Goal: Information Seeking & Learning: Check status

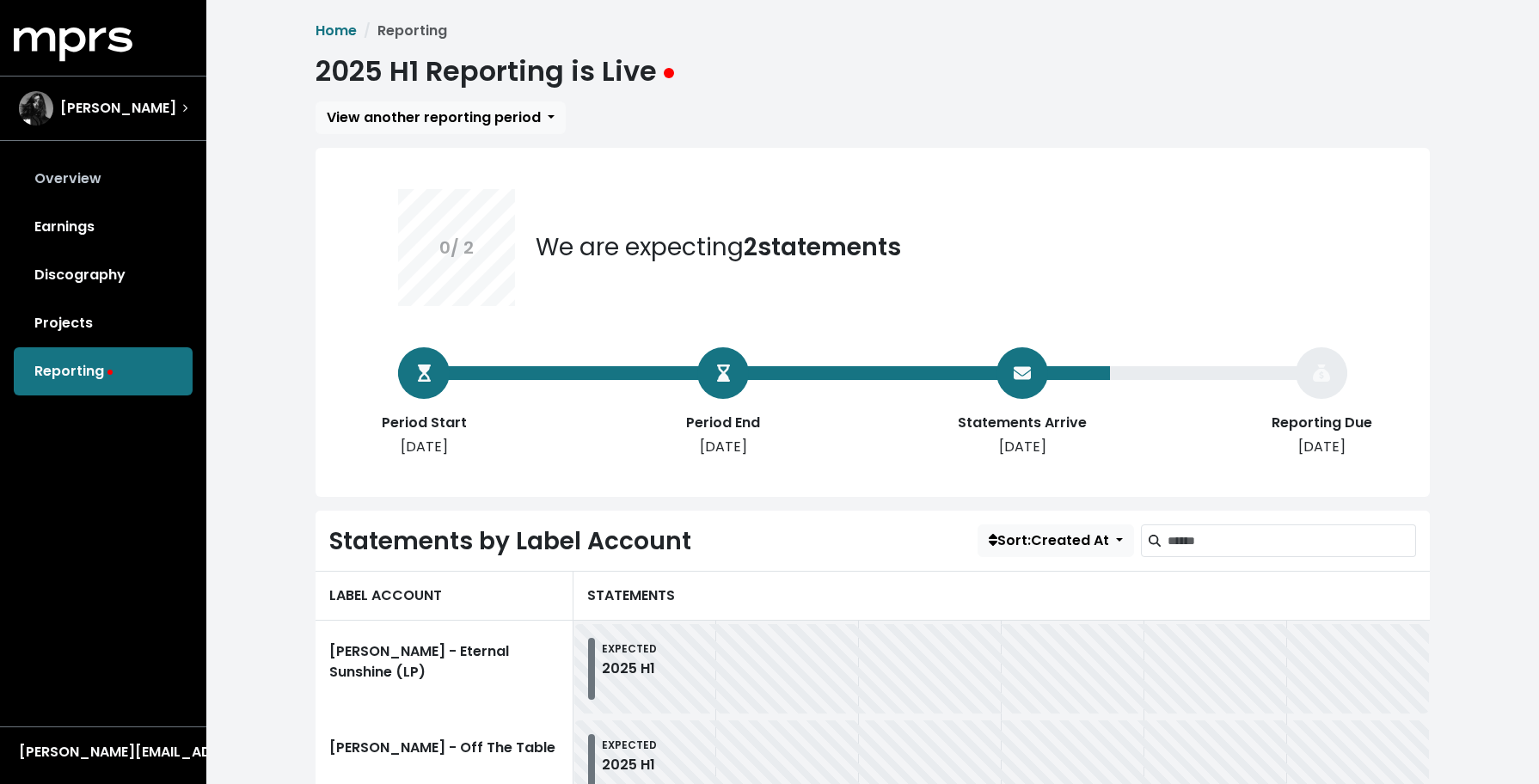
click at [70, 177] on link "Overview" at bounding box center [103, 178] width 179 height 48
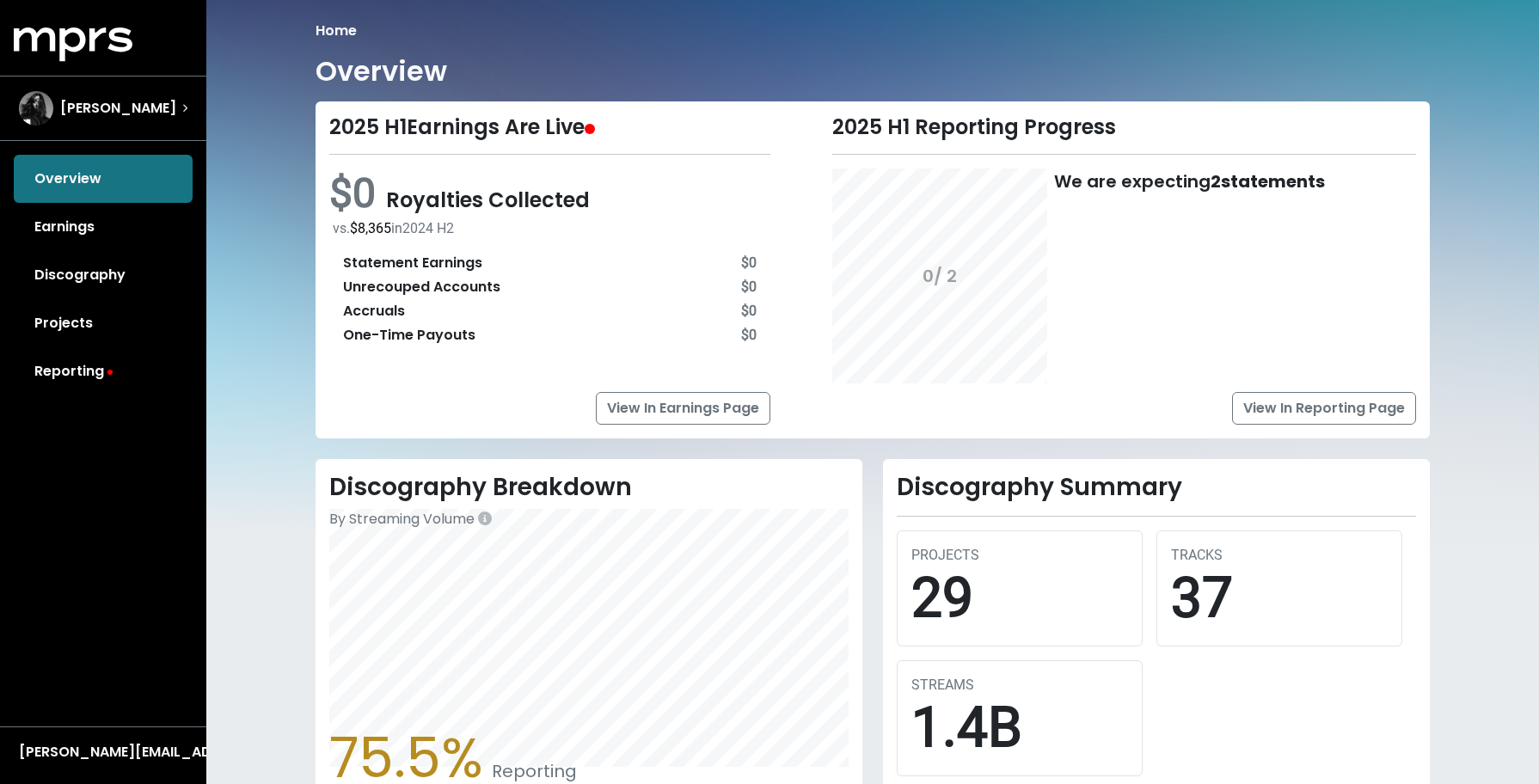
scroll to position [185, 0]
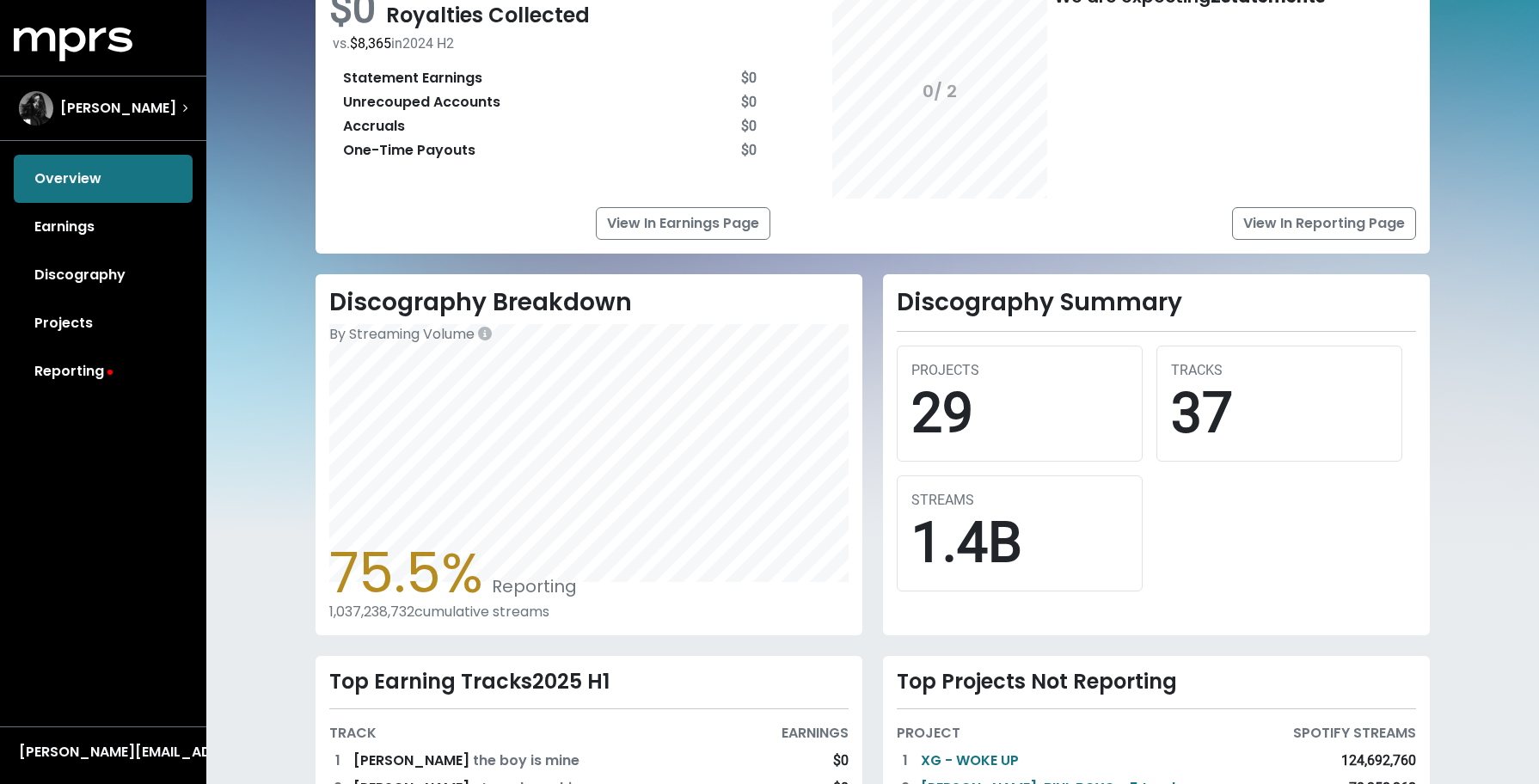
drag, startPoint x: 324, startPoint y: 565, endPoint x: 543, endPoint y: 600, distance: 221.8
click at [543, 600] on div "Discography Breakdown By Streaming Volume 75.5% Reporting 1,037,238,732 cumulat…" at bounding box center [588, 454] width 547 height 361
click at [624, 650] on div "Discography Breakdown By Streaming Volume 75.5% Reporting 1,037,238,732 cumulat…" at bounding box center [872, 621] width 1135 height 695
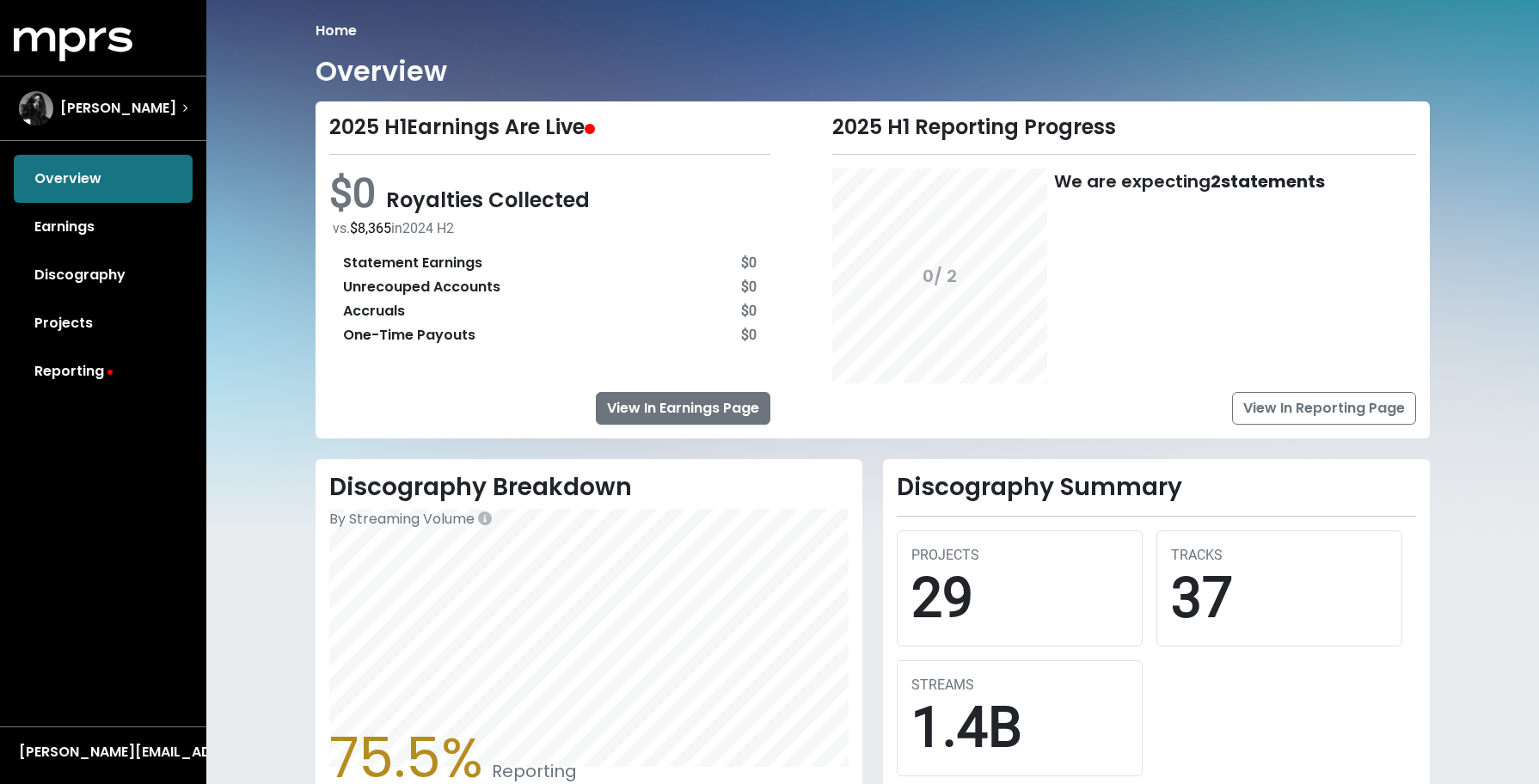
scroll to position [0, 0]
click at [642, 398] on link "View In Earnings Page" at bounding box center [683, 408] width 174 height 33
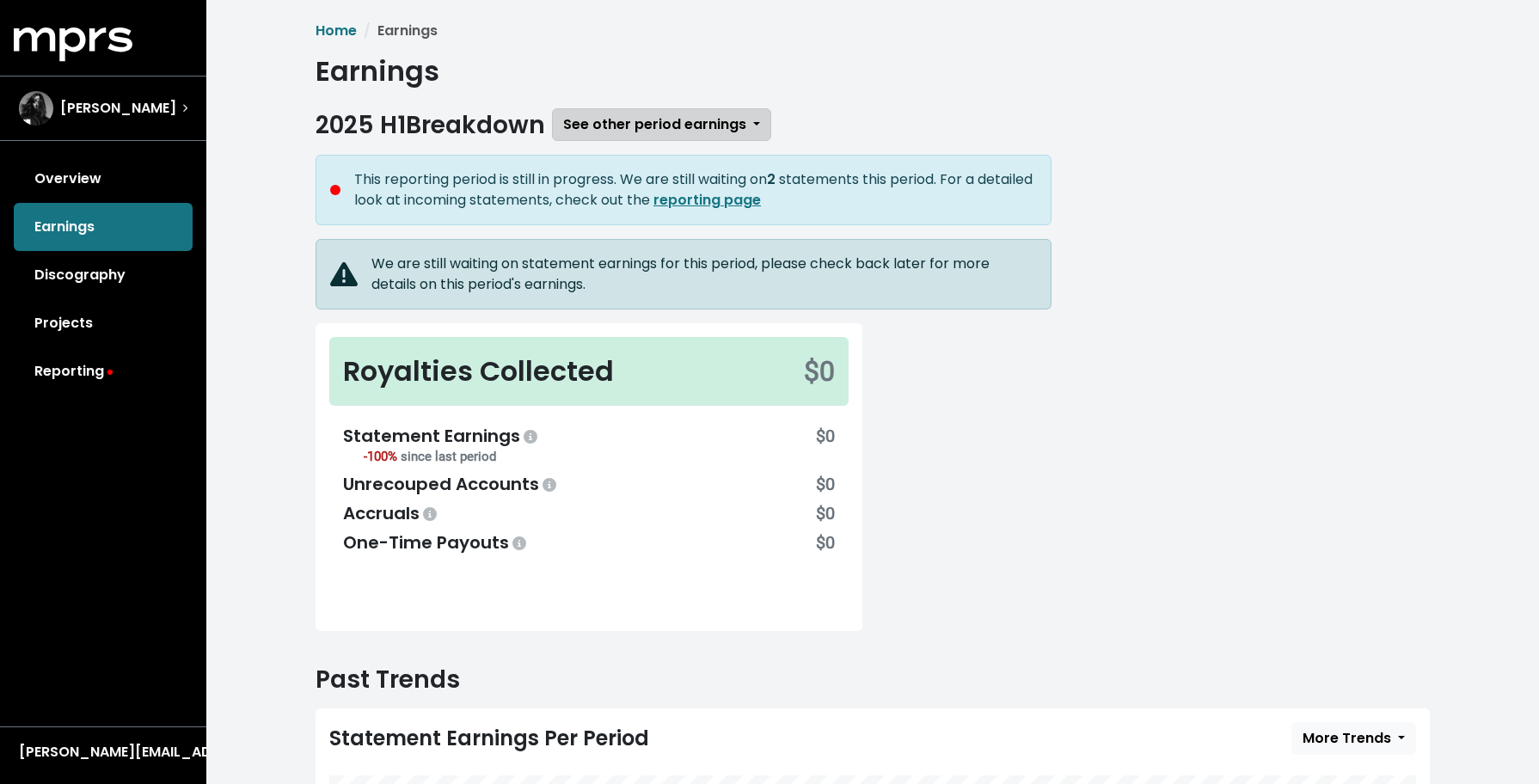
click at [754, 133] on button "See other period earnings" at bounding box center [661, 124] width 219 height 33
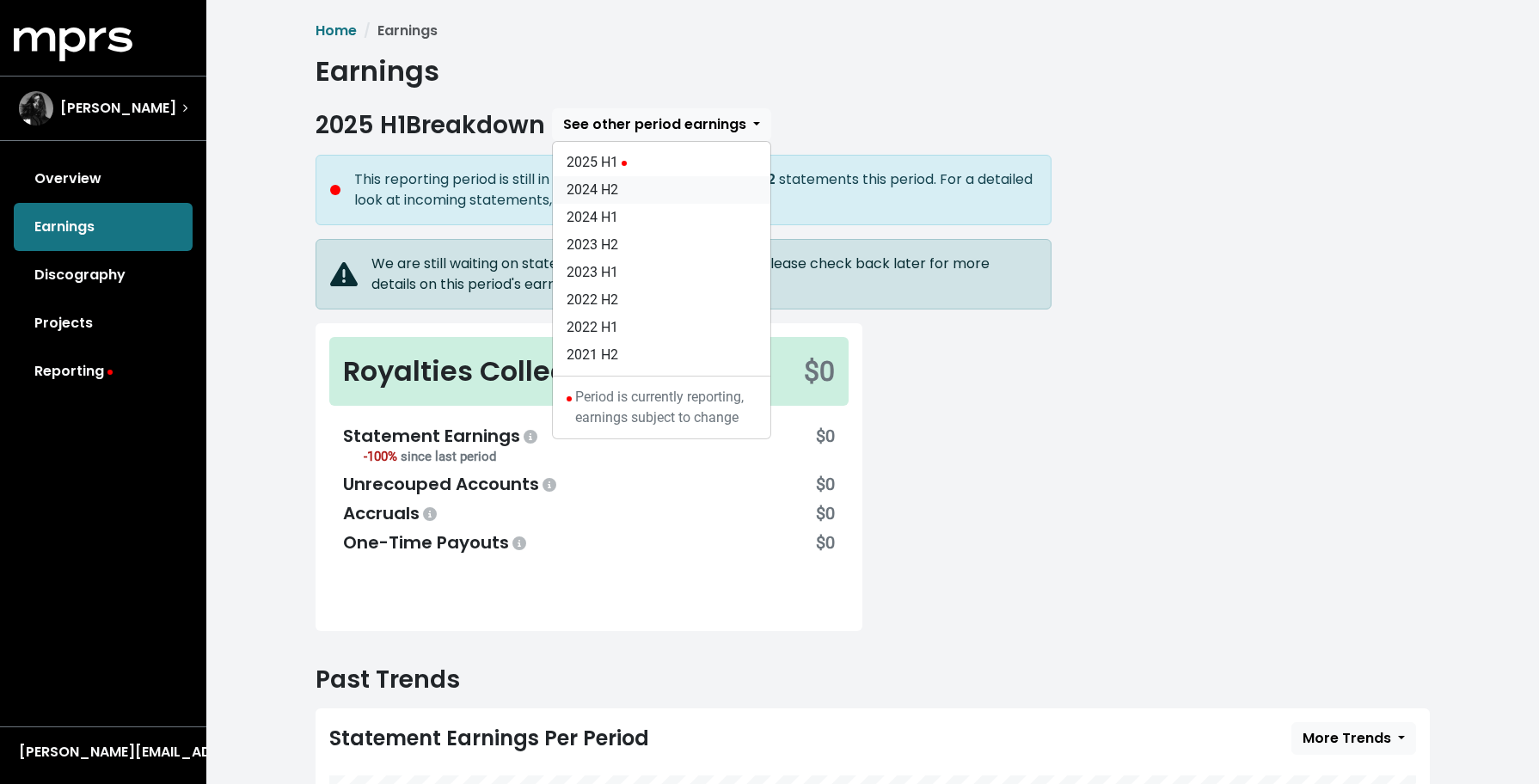
click at [667, 183] on link "2024 H2" at bounding box center [661, 189] width 218 height 27
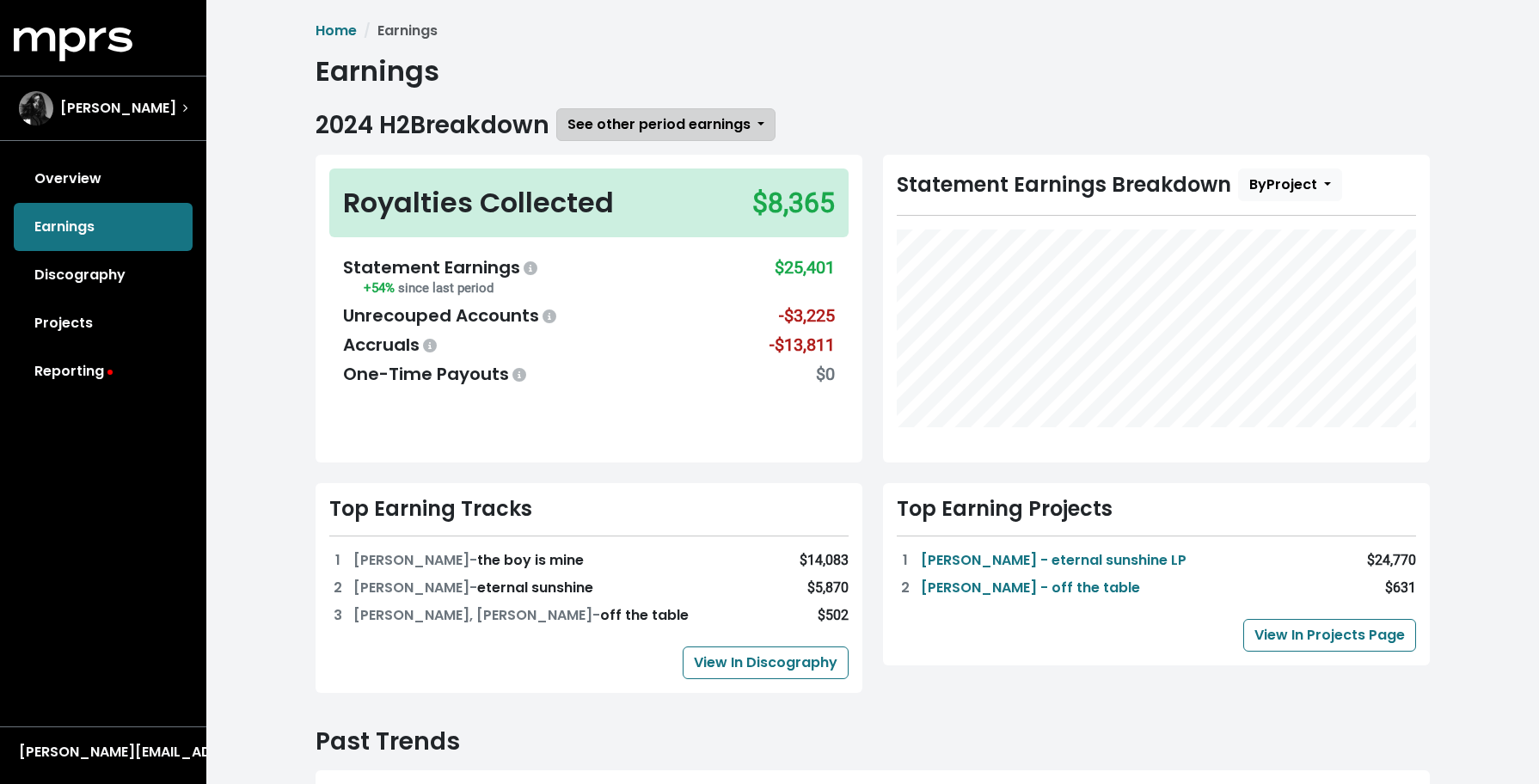
click at [766, 128] on button "See other period earnings" at bounding box center [666, 124] width 219 height 33
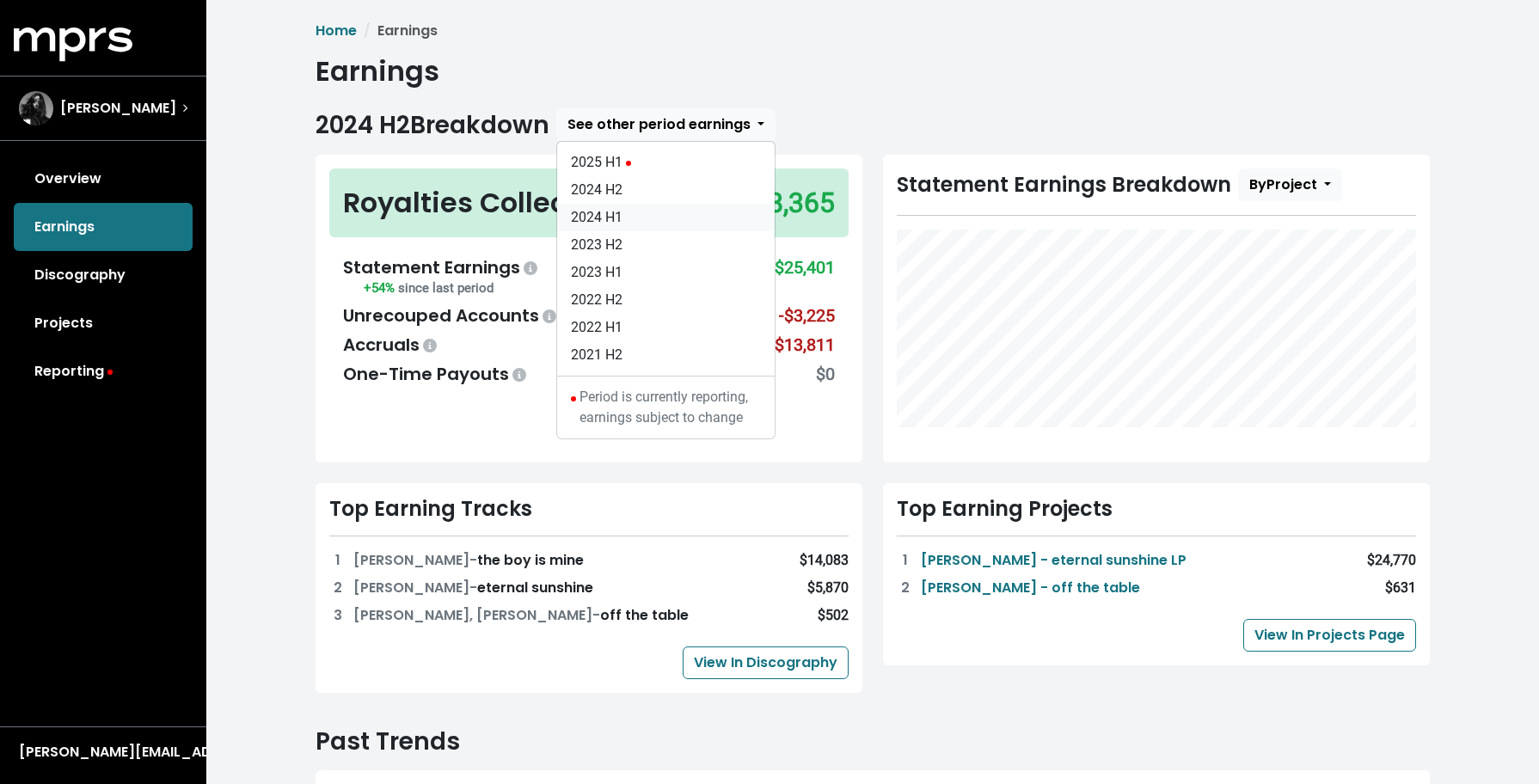
click at [686, 219] on link "2024 H1" at bounding box center [666, 217] width 218 height 27
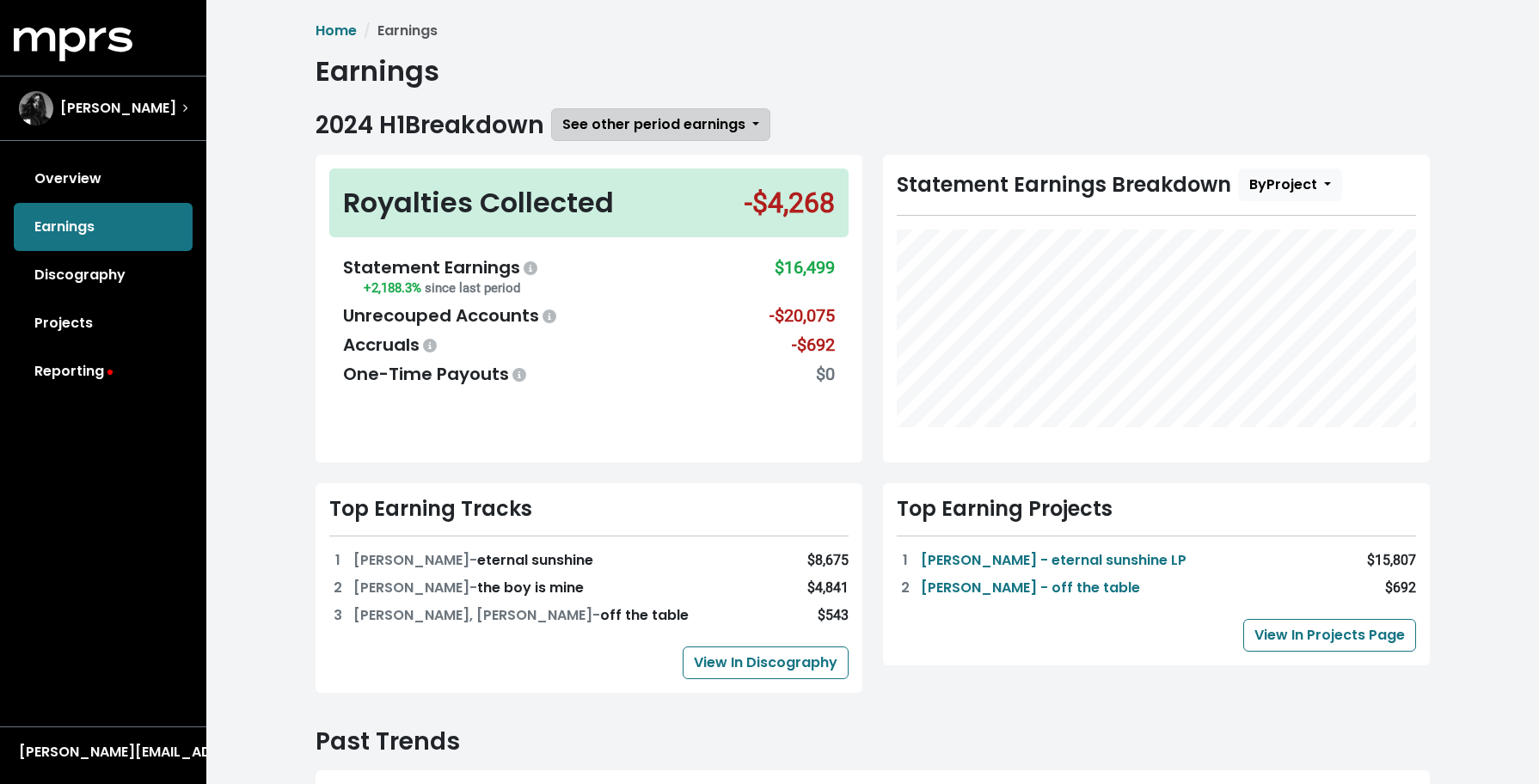
click at [746, 119] on span "See other period earnings" at bounding box center [653, 124] width 183 height 20
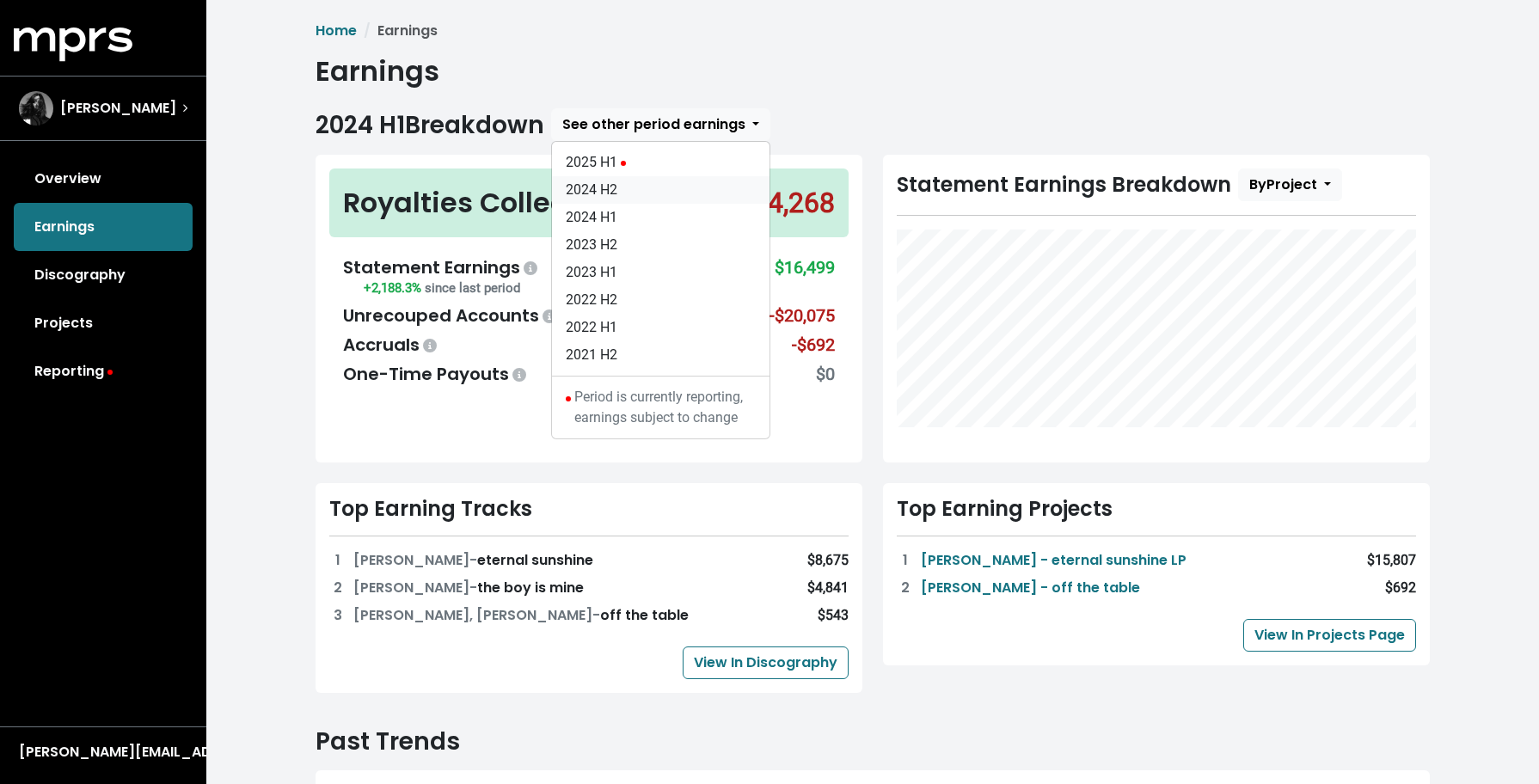
click at [689, 182] on link "2024 H2" at bounding box center [660, 189] width 218 height 27
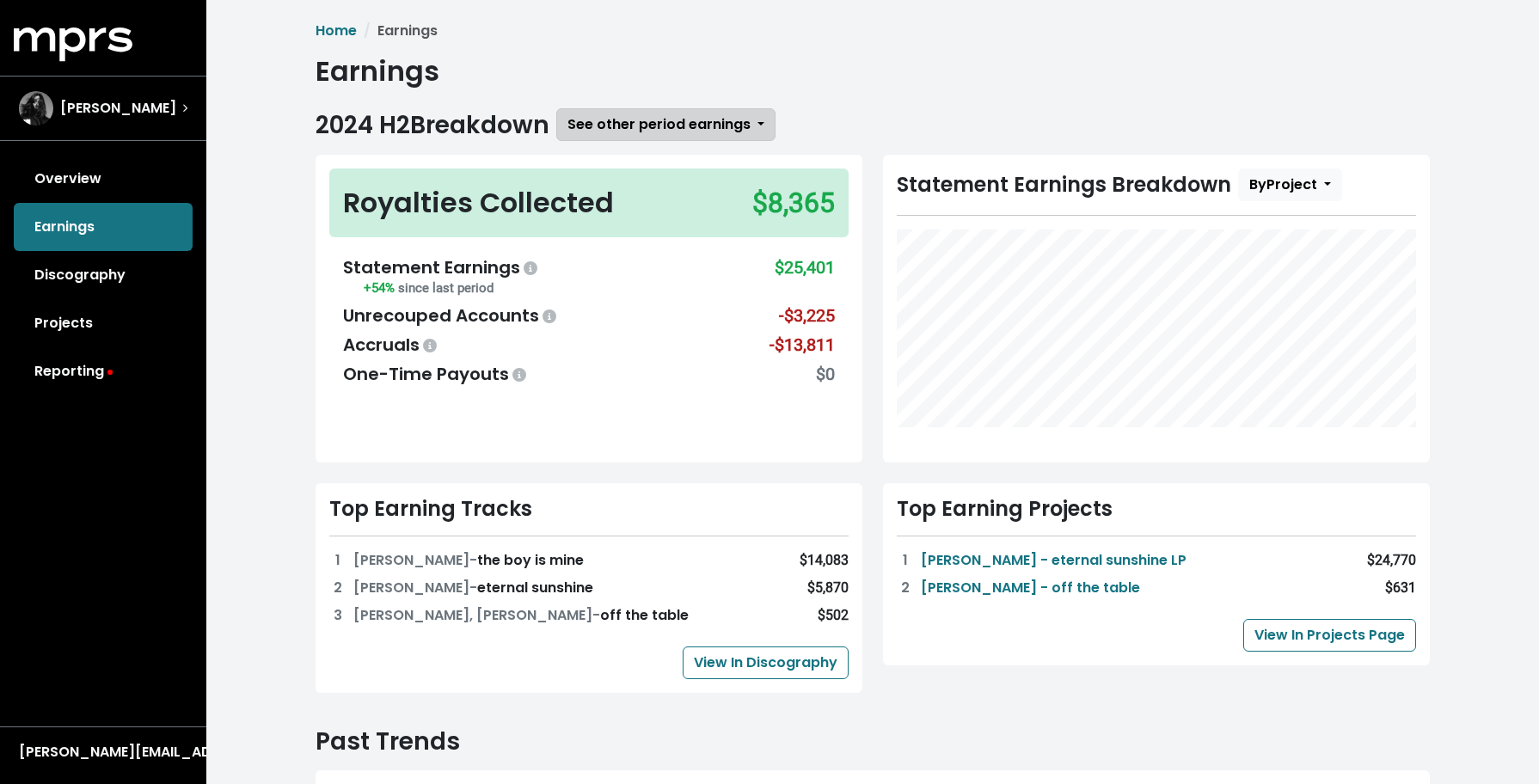
click at [765, 128] on button "See other period earnings" at bounding box center [666, 124] width 219 height 33
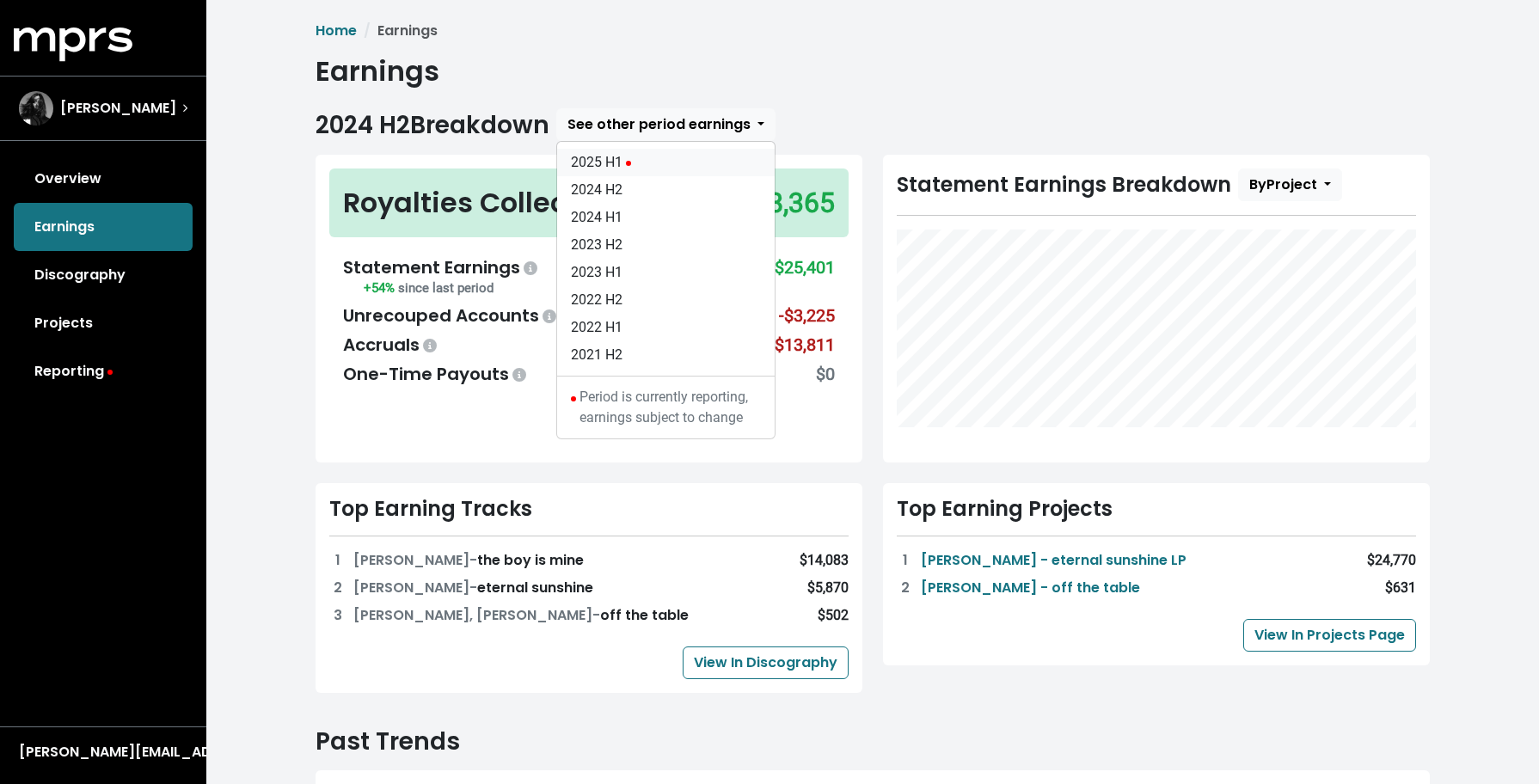
click at [700, 161] on link "2025 H1" at bounding box center [666, 162] width 218 height 27
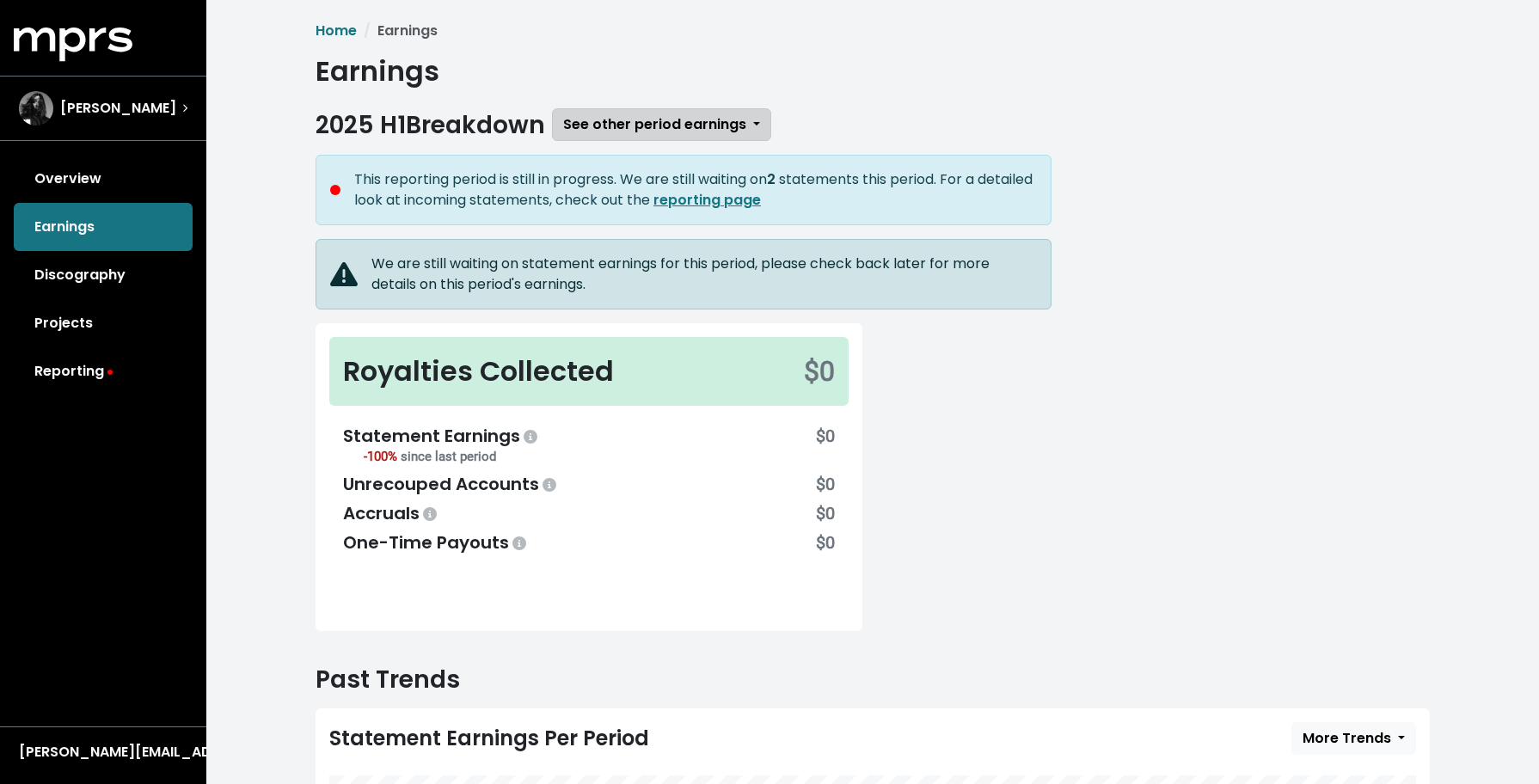
click at [757, 116] on button "See other period earnings" at bounding box center [661, 124] width 219 height 33
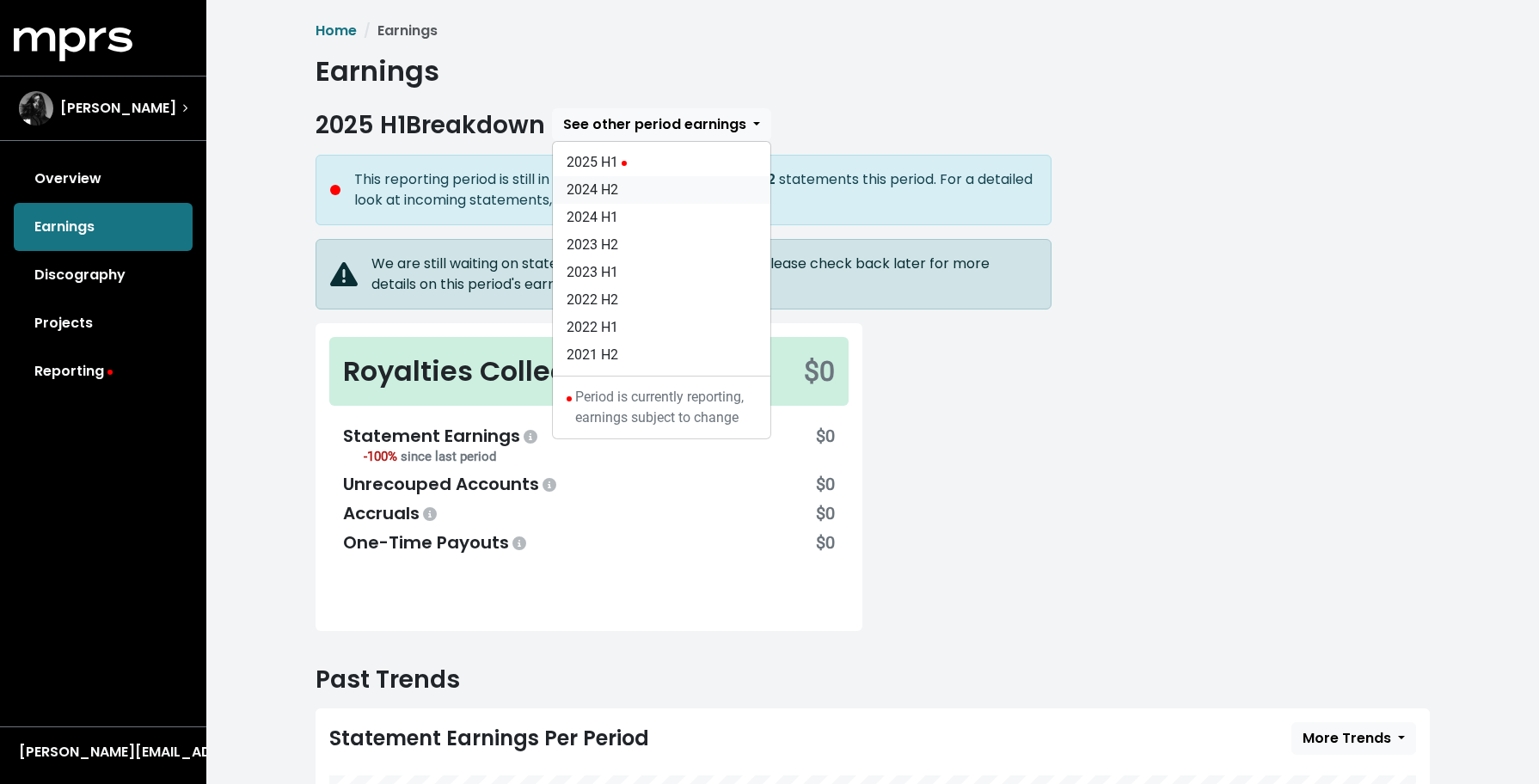
click at [692, 193] on link "2024 H2" at bounding box center [661, 189] width 218 height 27
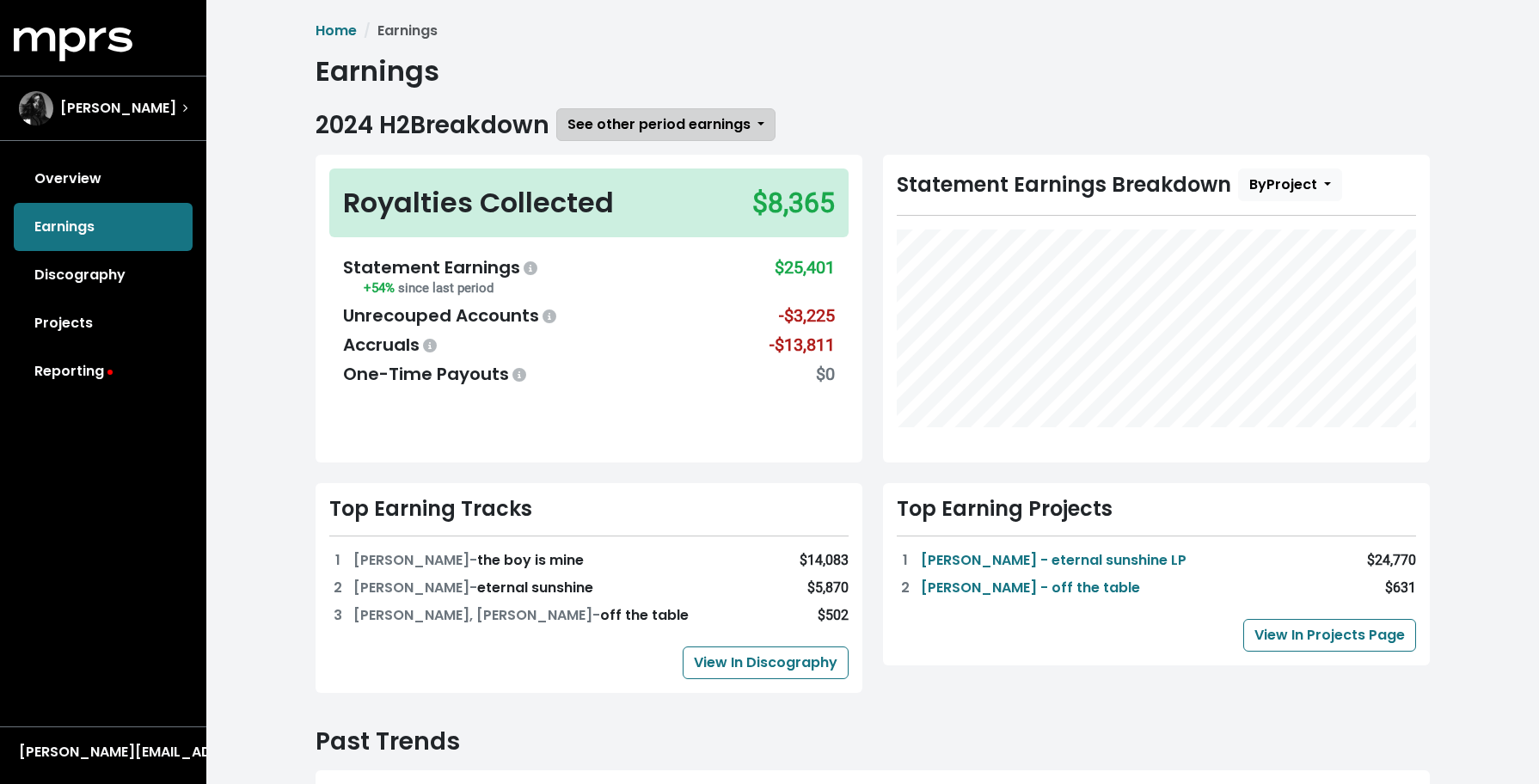
click at [767, 121] on button "See other period earnings" at bounding box center [666, 124] width 219 height 33
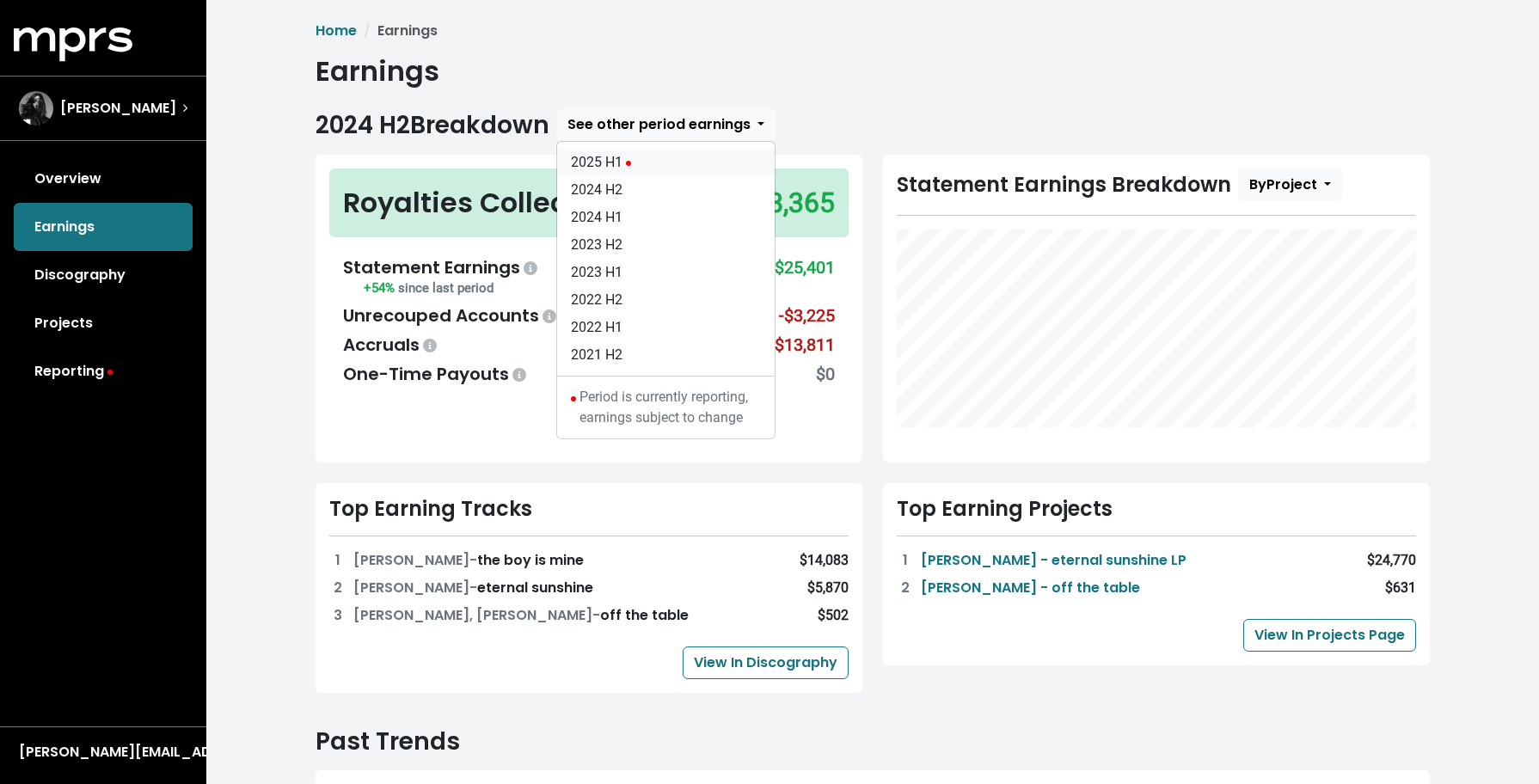
click at [705, 173] on link "2025 H1" at bounding box center [666, 162] width 218 height 27
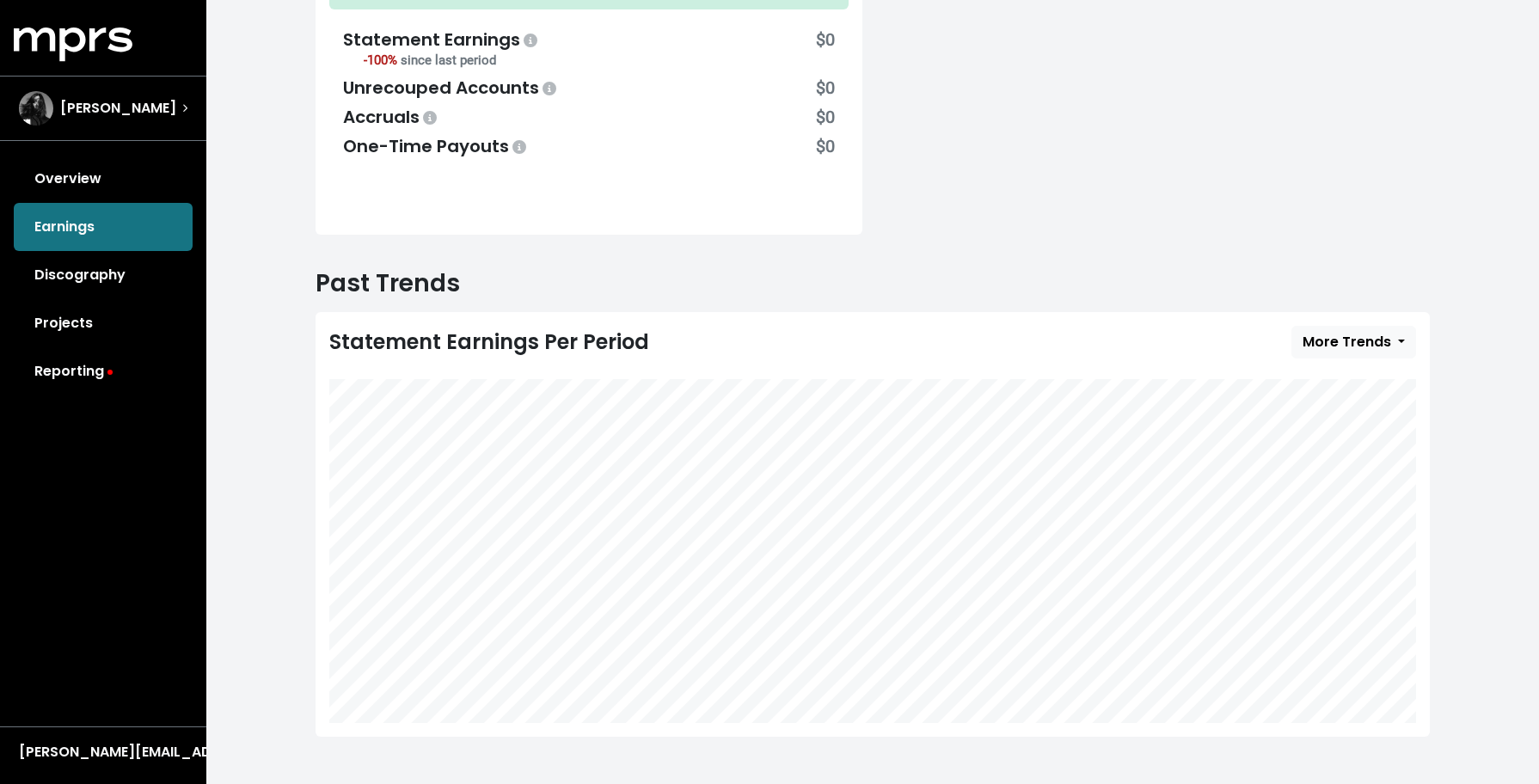
scroll to position [132, 0]
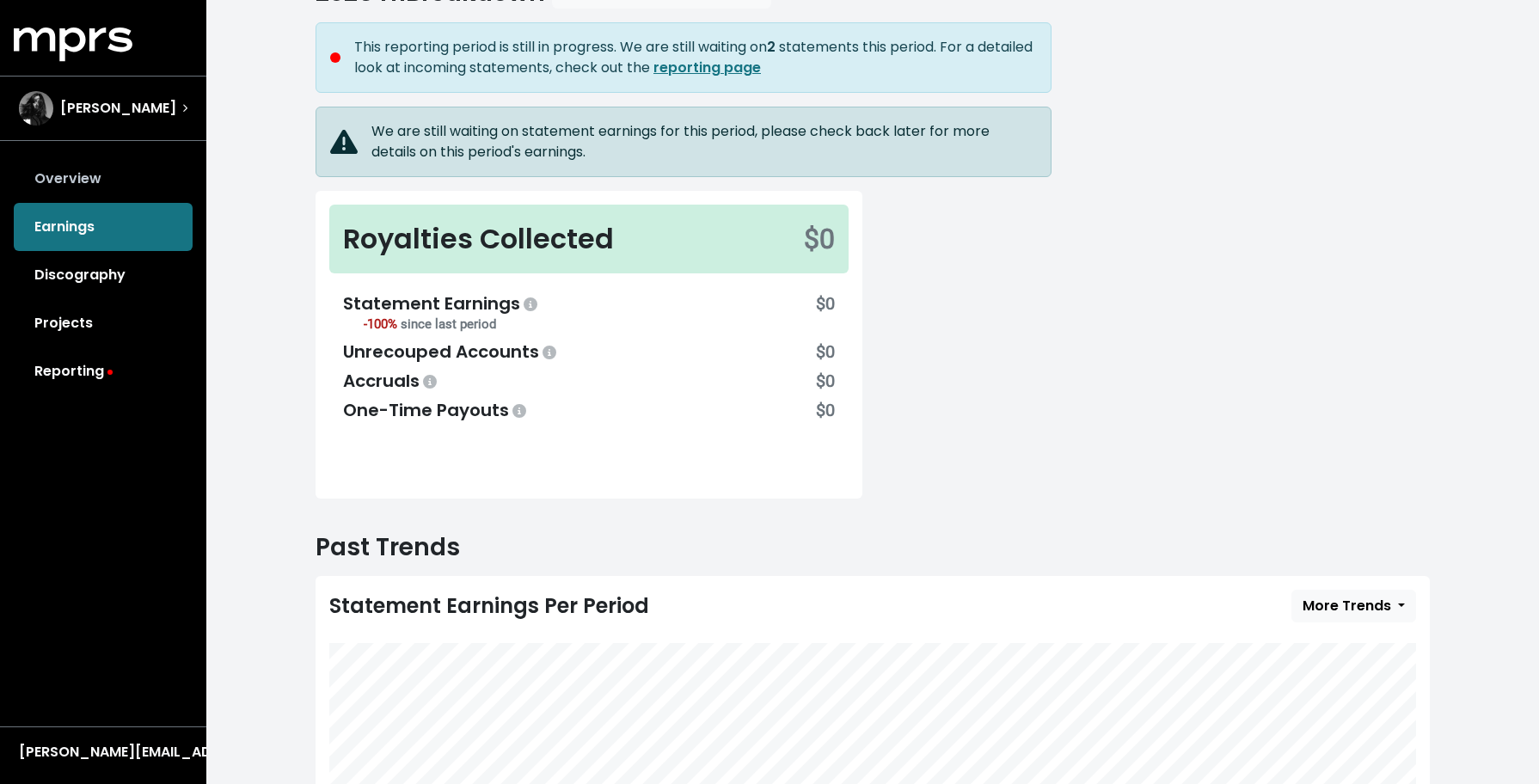
click at [131, 190] on link "Overview" at bounding box center [103, 178] width 179 height 48
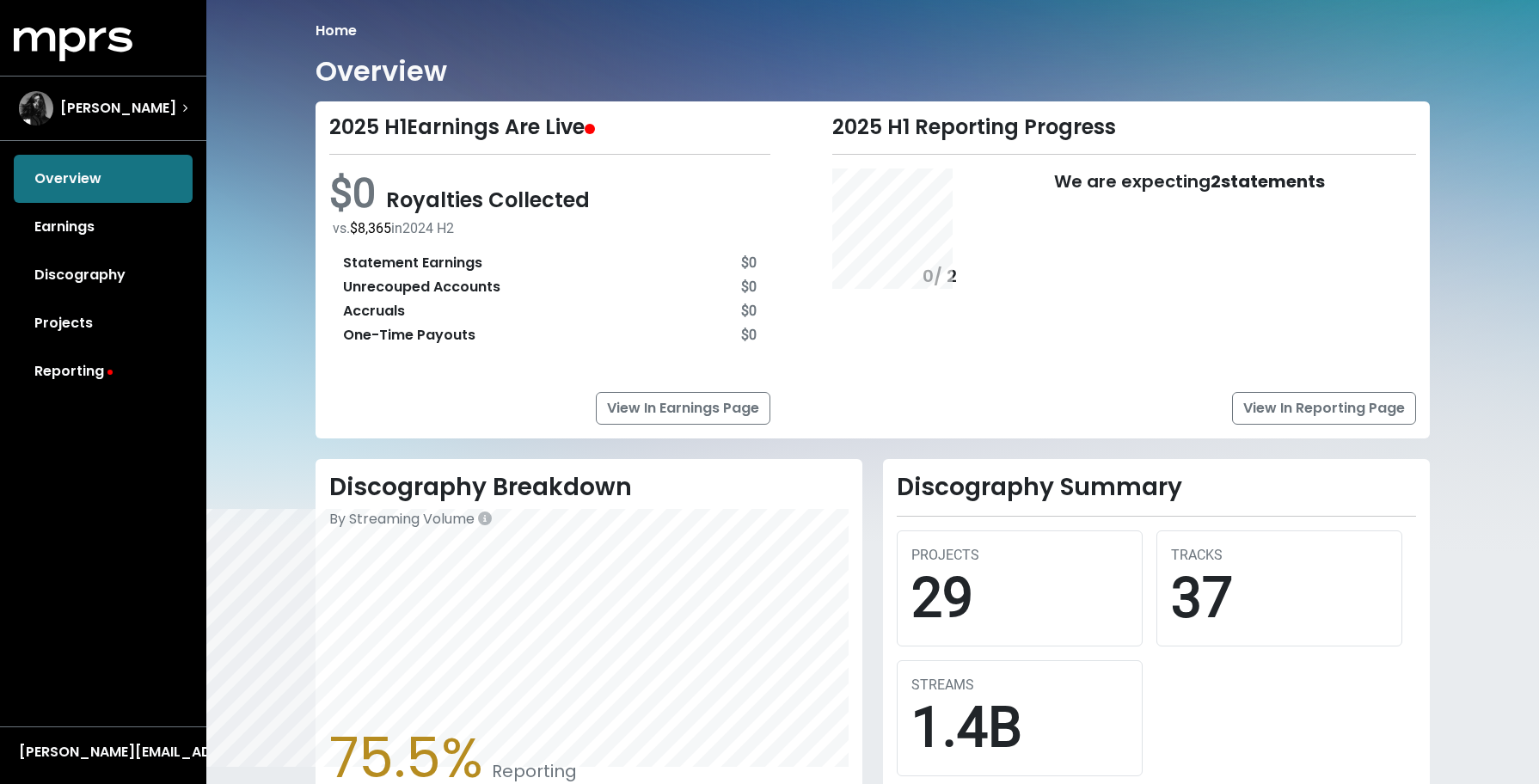
drag, startPoint x: 106, startPoint y: 373, endPoint x: 69, endPoint y: 378, distance: 37.3
click at [108, 373] on icon at bounding box center [110, 371] width 5 height 5
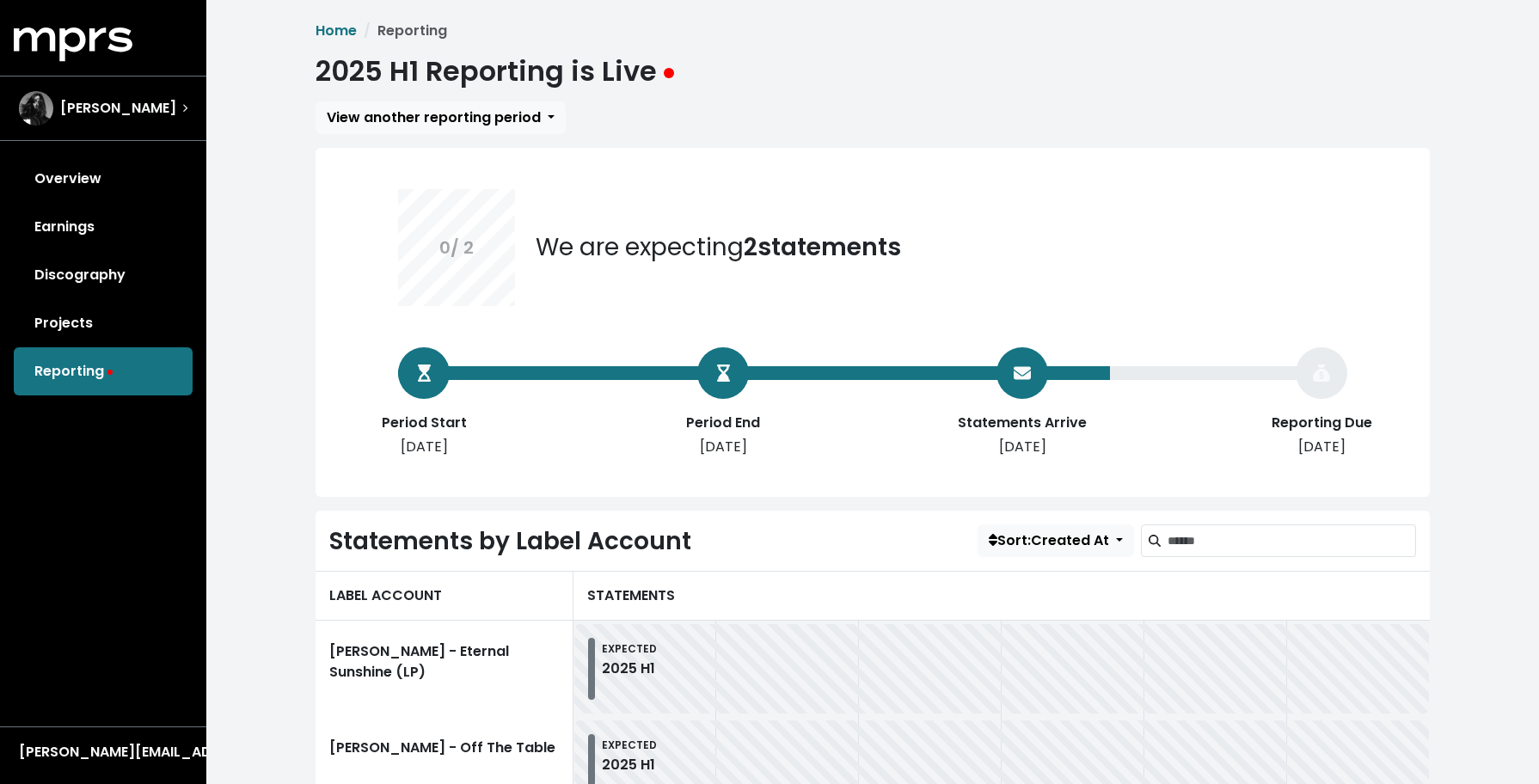
click at [69, 378] on div "Overview Earnings Discography Projects Reporting" at bounding box center [103, 275] width 206 height 241
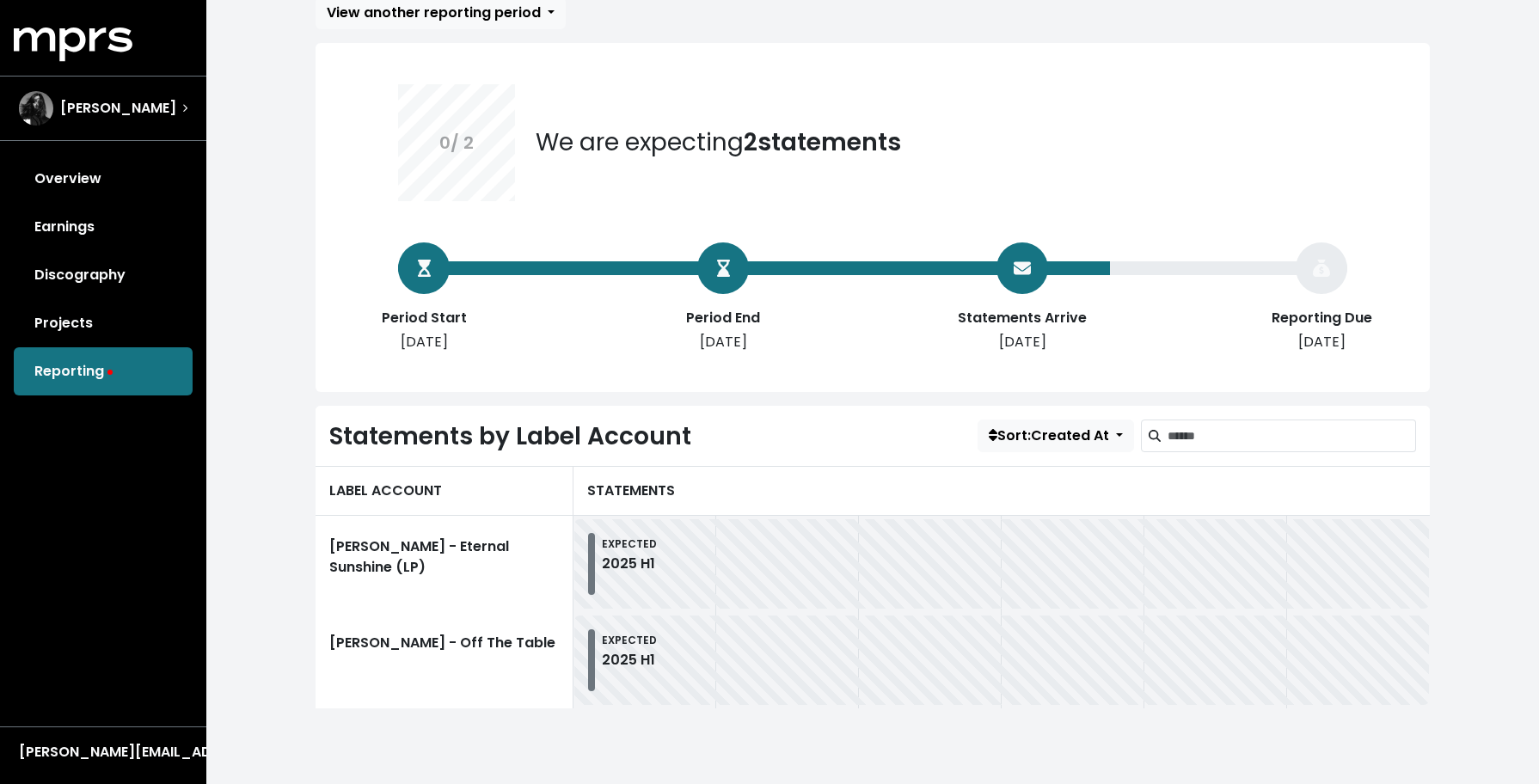
scroll to position [105, 0]
click at [489, 565] on link "[PERSON_NAME] - Eternal Sunshine (LP)" at bounding box center [444, 564] width 258 height 97
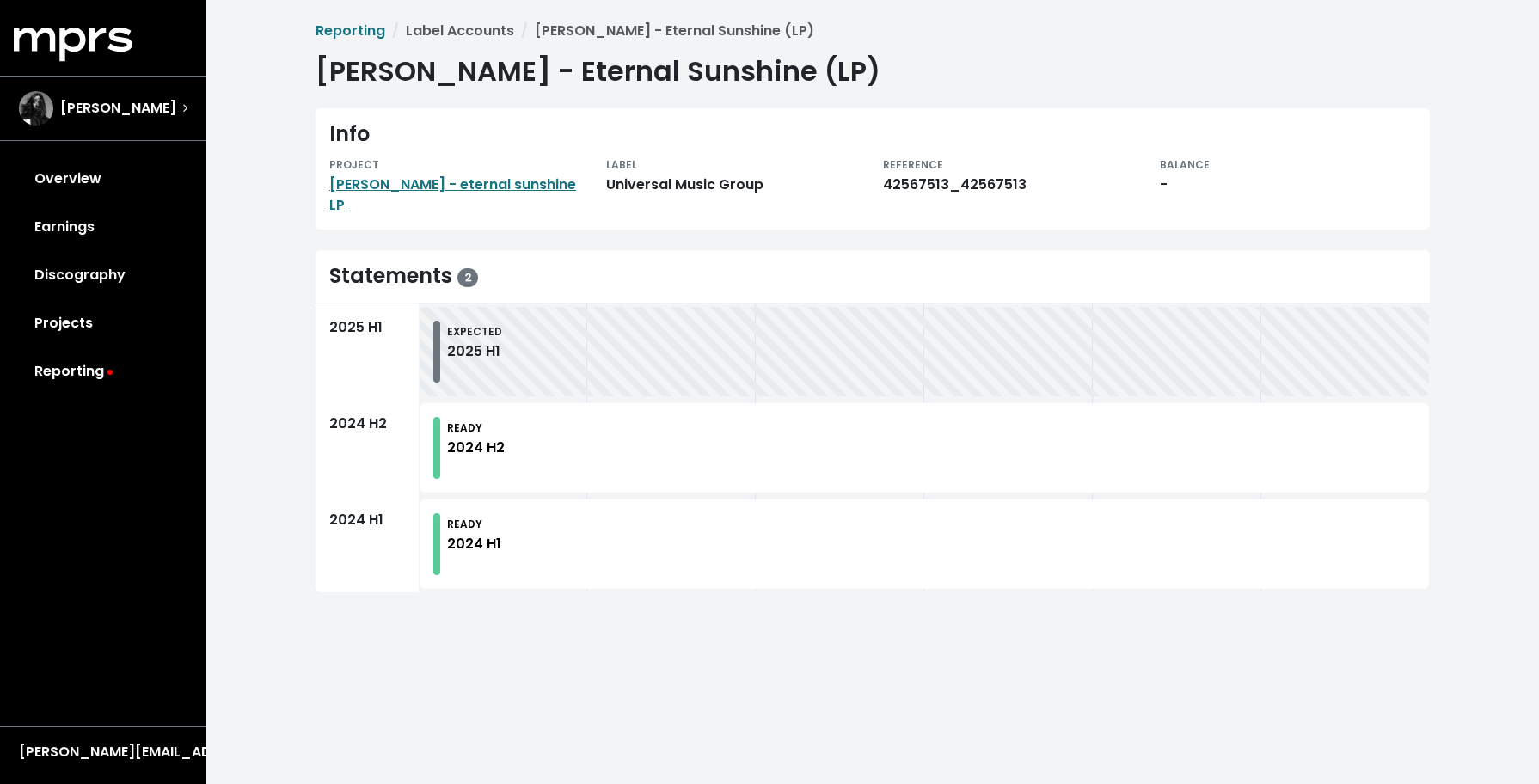
click at [499, 513] on div "READY 2024 H1" at bounding box center [931, 544] width 968 height 62
click at [494, 437] on div "2024 H2" at bounding box center [475, 447] width 57 height 21
click at [501, 513] on div "READY 2024 H1" at bounding box center [931, 544] width 968 height 62
click at [499, 437] on div "2024 H2" at bounding box center [475, 447] width 57 height 21
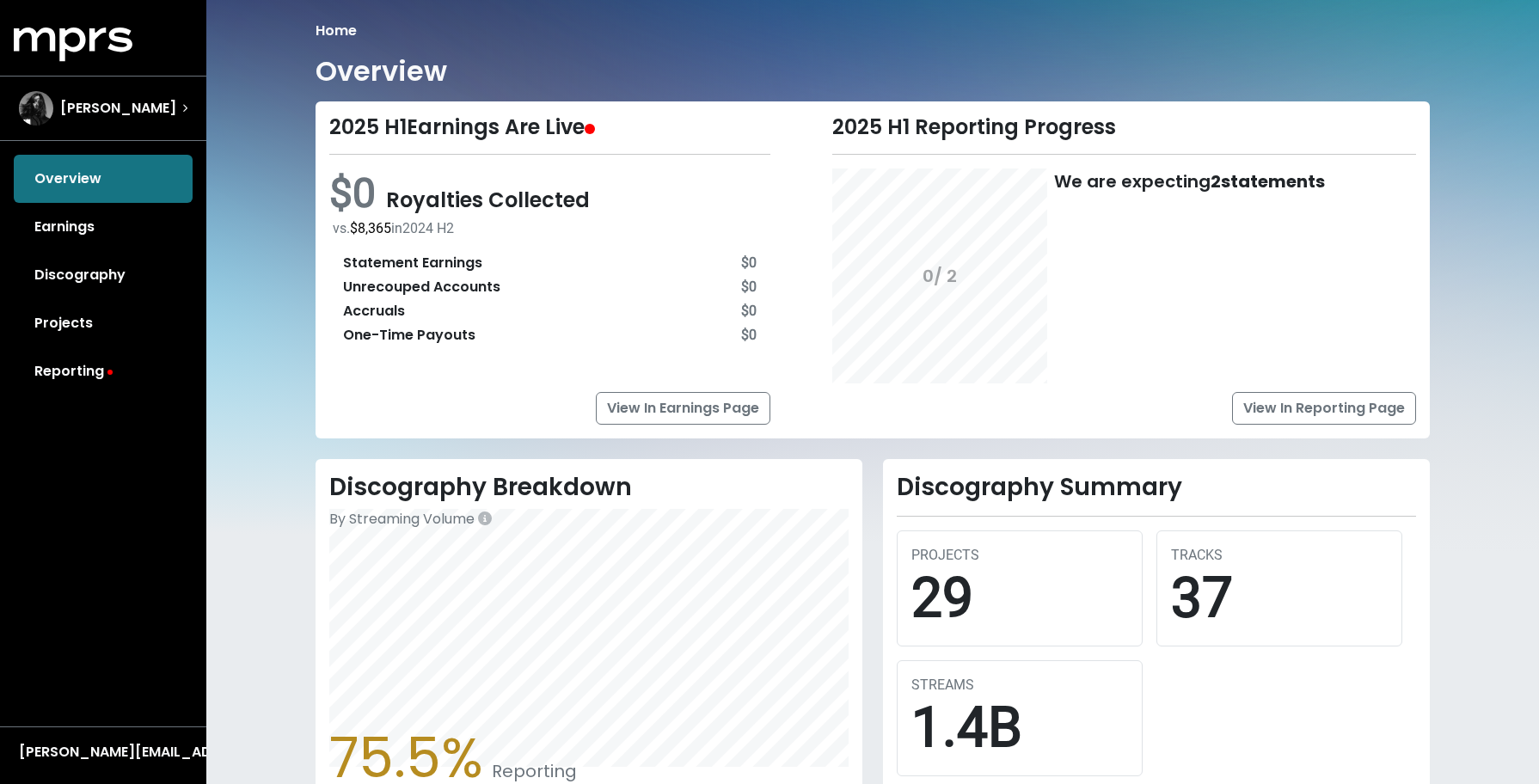
drag, startPoint x: 98, startPoint y: 370, endPoint x: 77, endPoint y: 384, distance: 25.2
click at [98, 370] on link "Reporting" at bounding box center [103, 370] width 179 height 48
click at [77, 384] on div "Overview Earnings Discography Projects Reporting" at bounding box center [103, 275] width 206 height 241
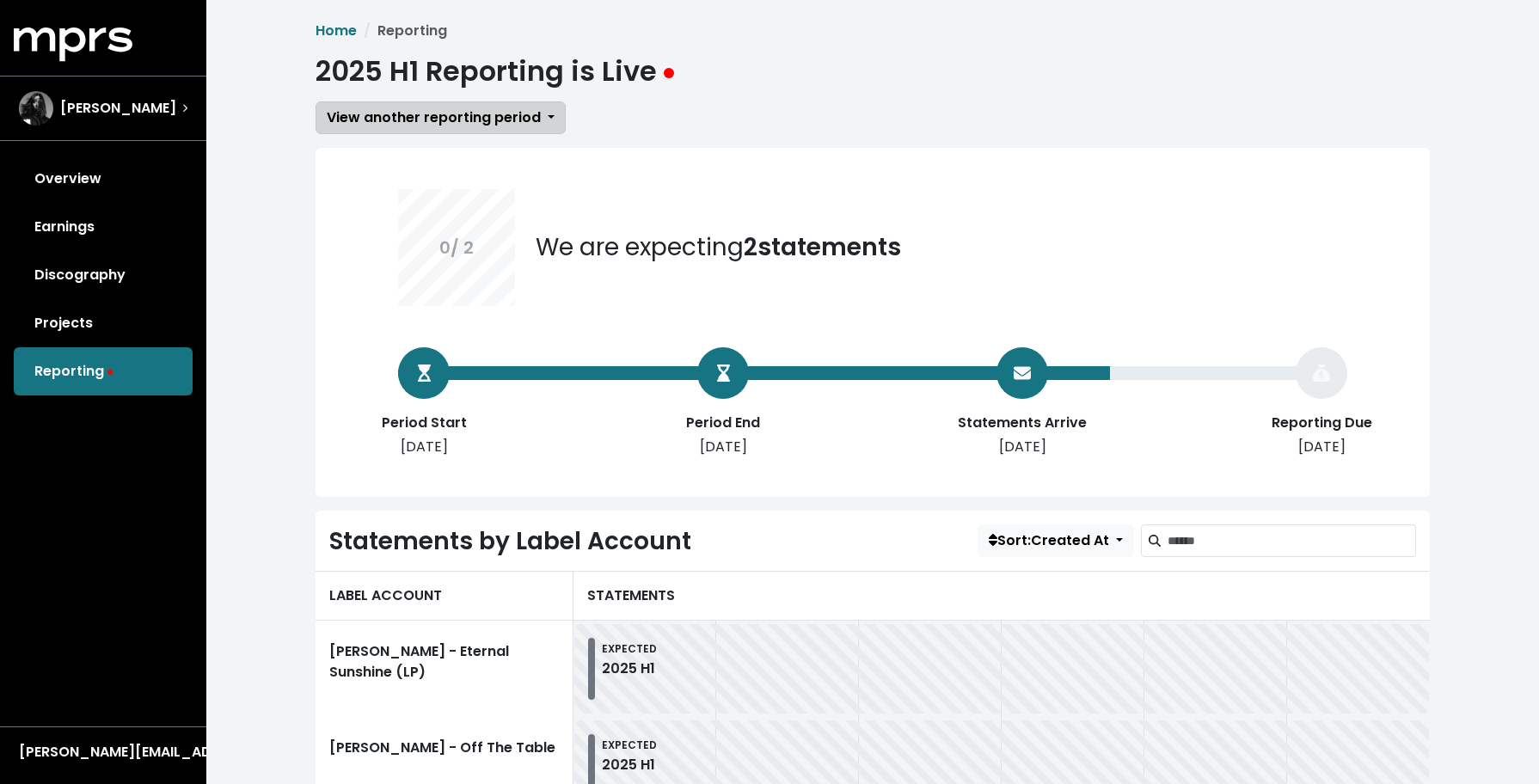
click at [538, 122] on button "View another reporting period" at bounding box center [440, 117] width 250 height 33
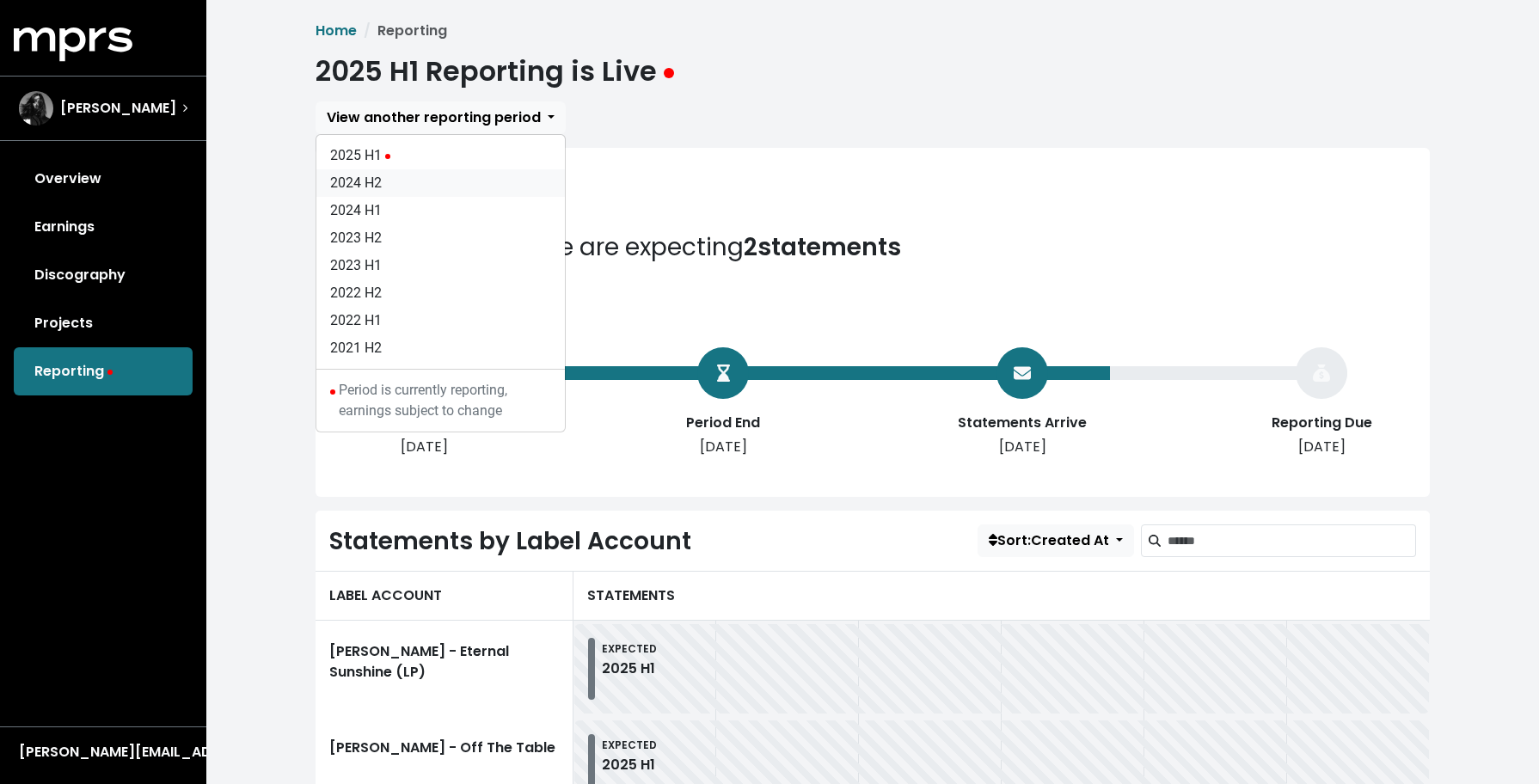
click at [487, 177] on link "2024 H2" at bounding box center [440, 183] width 249 height 27
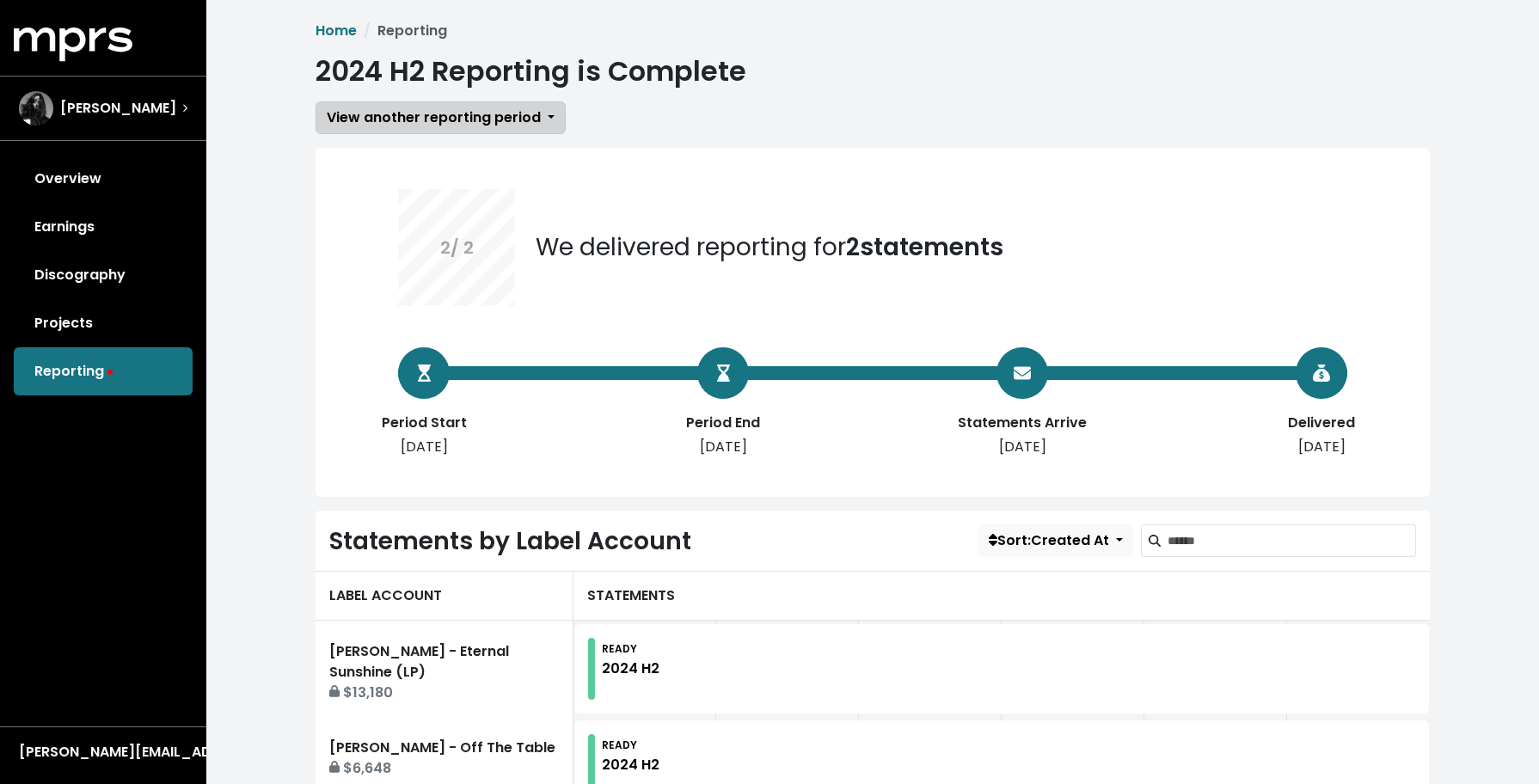
click at [545, 115] on button "View another reporting period" at bounding box center [440, 117] width 250 height 33
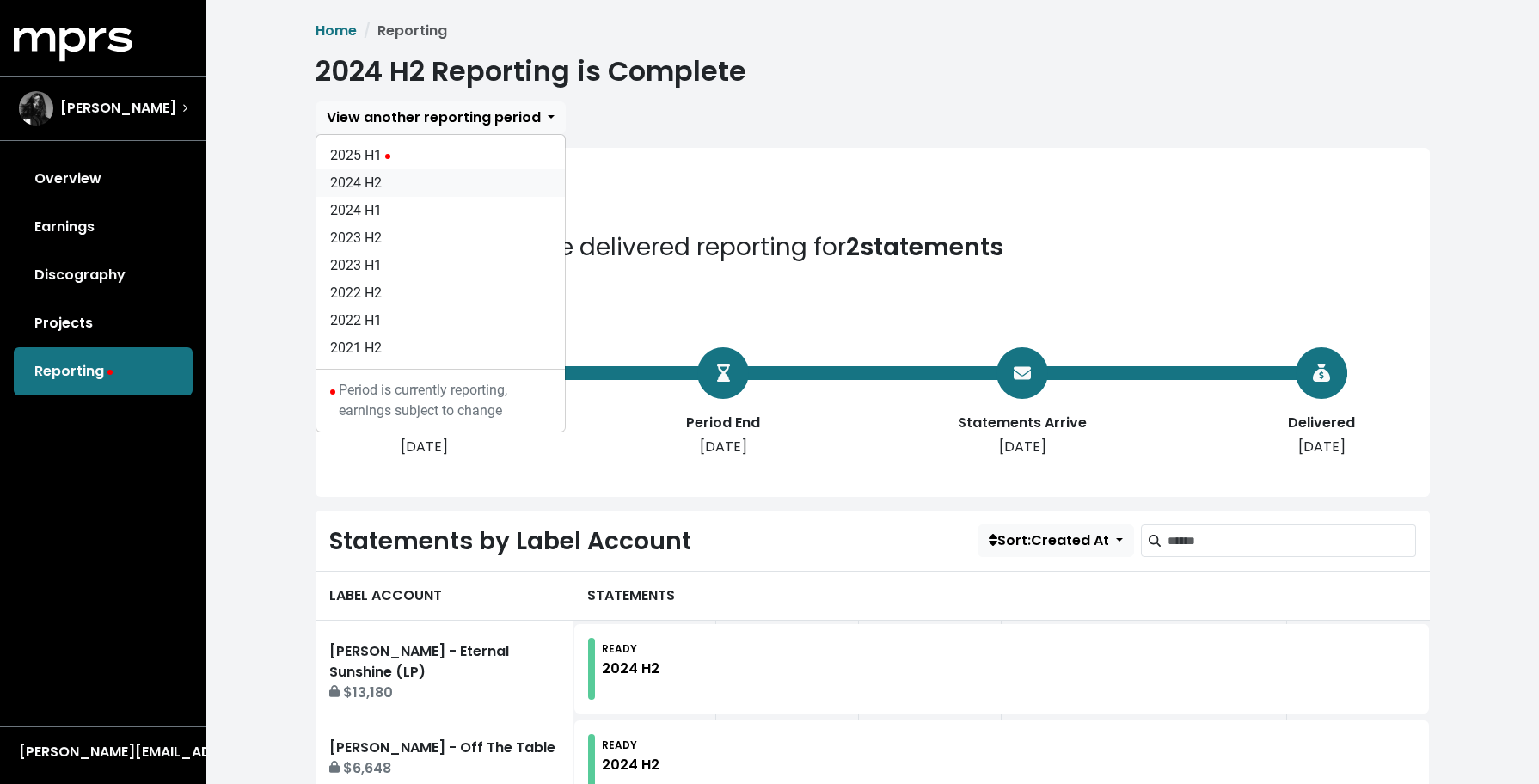
click at [489, 172] on link "2024 H2" at bounding box center [440, 183] width 249 height 27
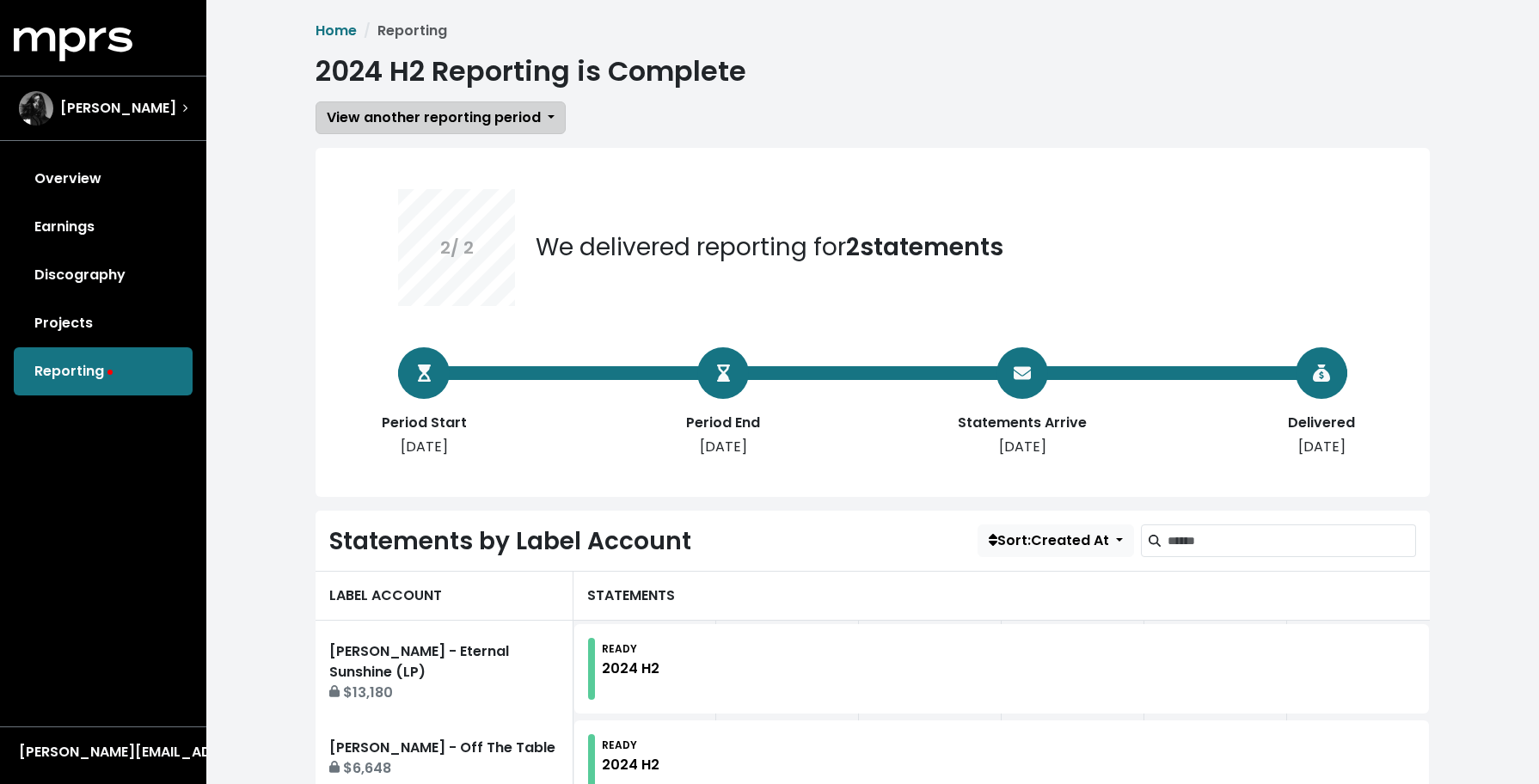
click at [550, 120] on button "View another reporting period" at bounding box center [440, 117] width 250 height 33
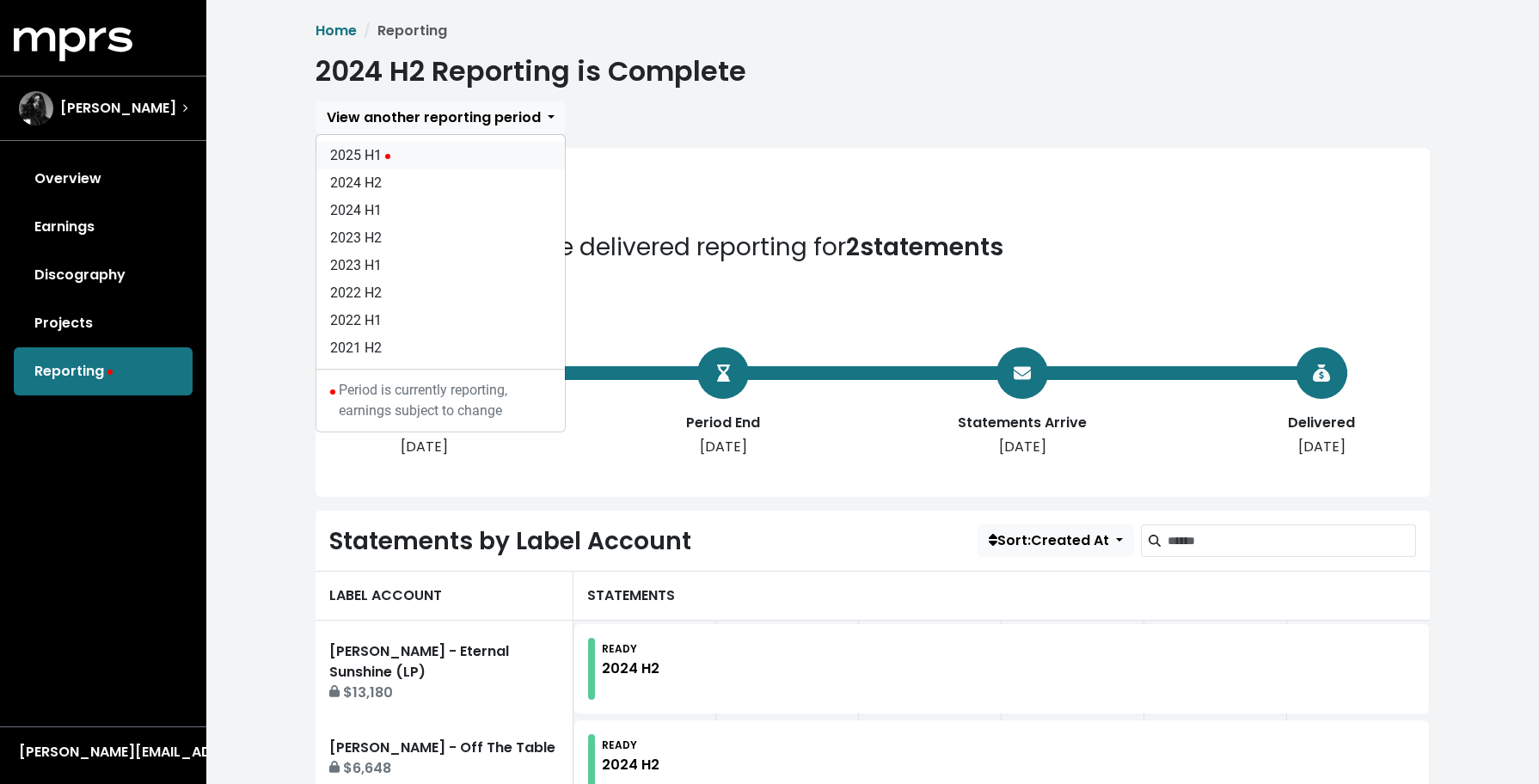
click at [475, 147] on link "2025 H1" at bounding box center [440, 155] width 249 height 27
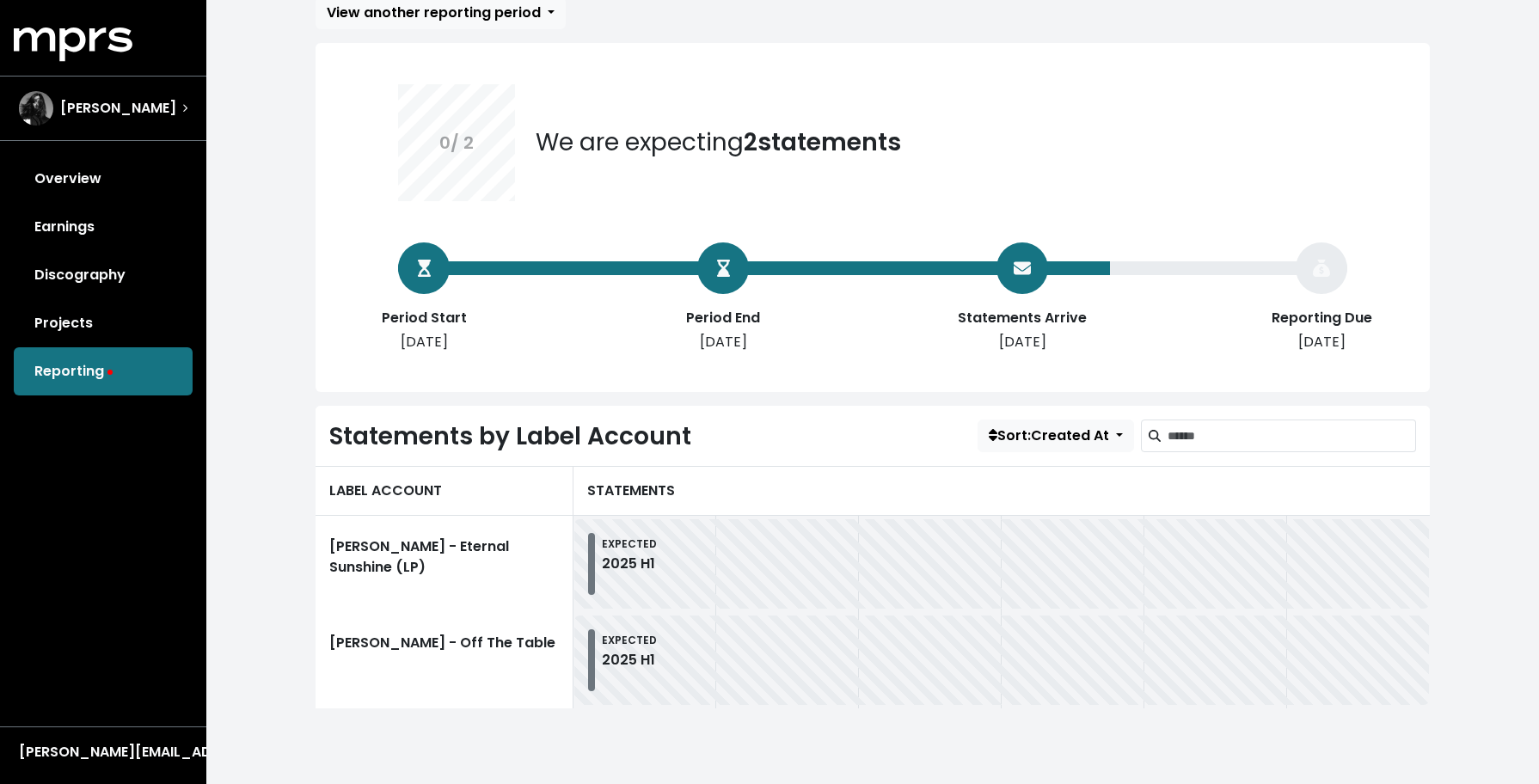
scroll to position [105, 0]
click at [103, 180] on link "Overview" at bounding box center [103, 178] width 179 height 48
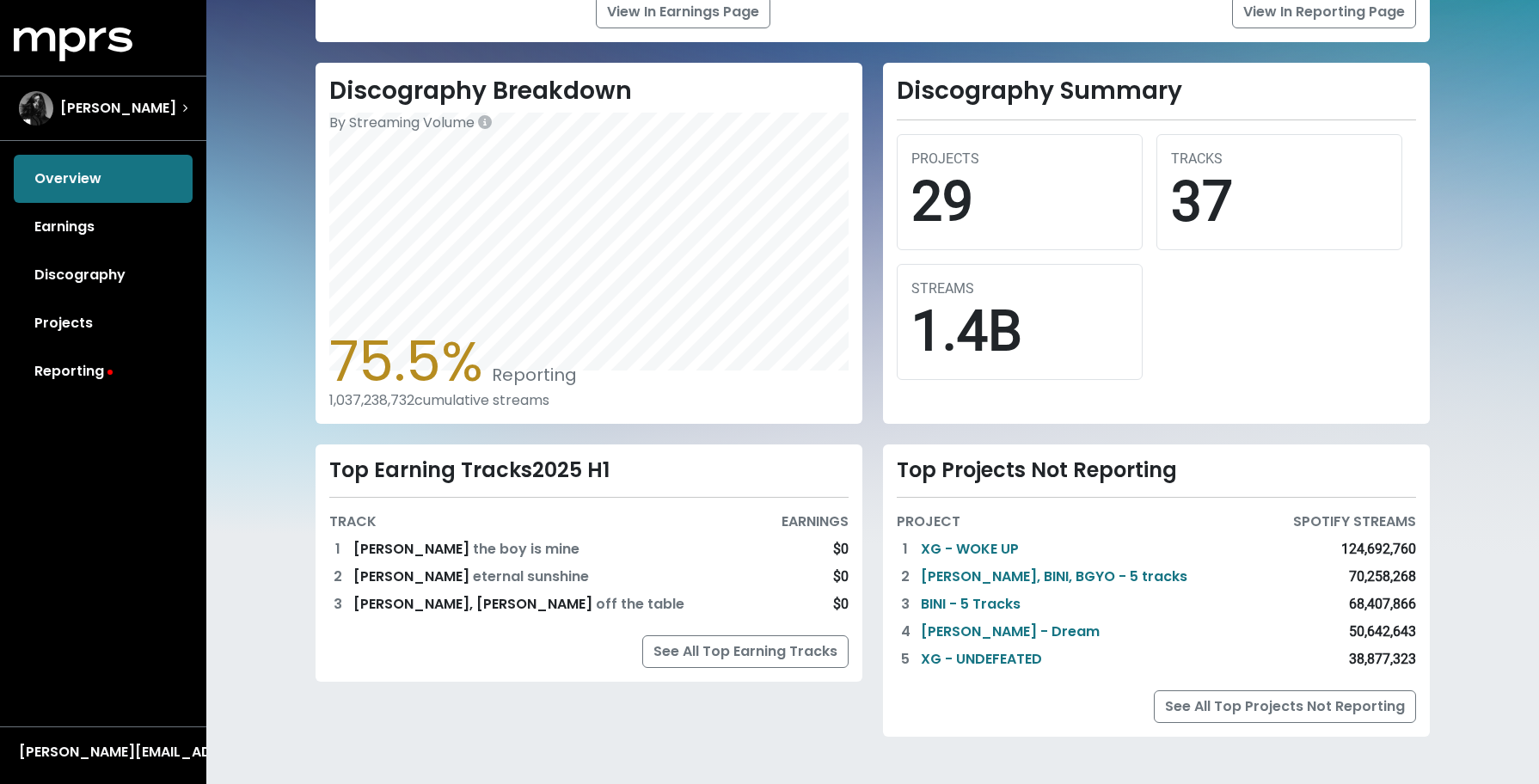
scroll to position [240, 0]
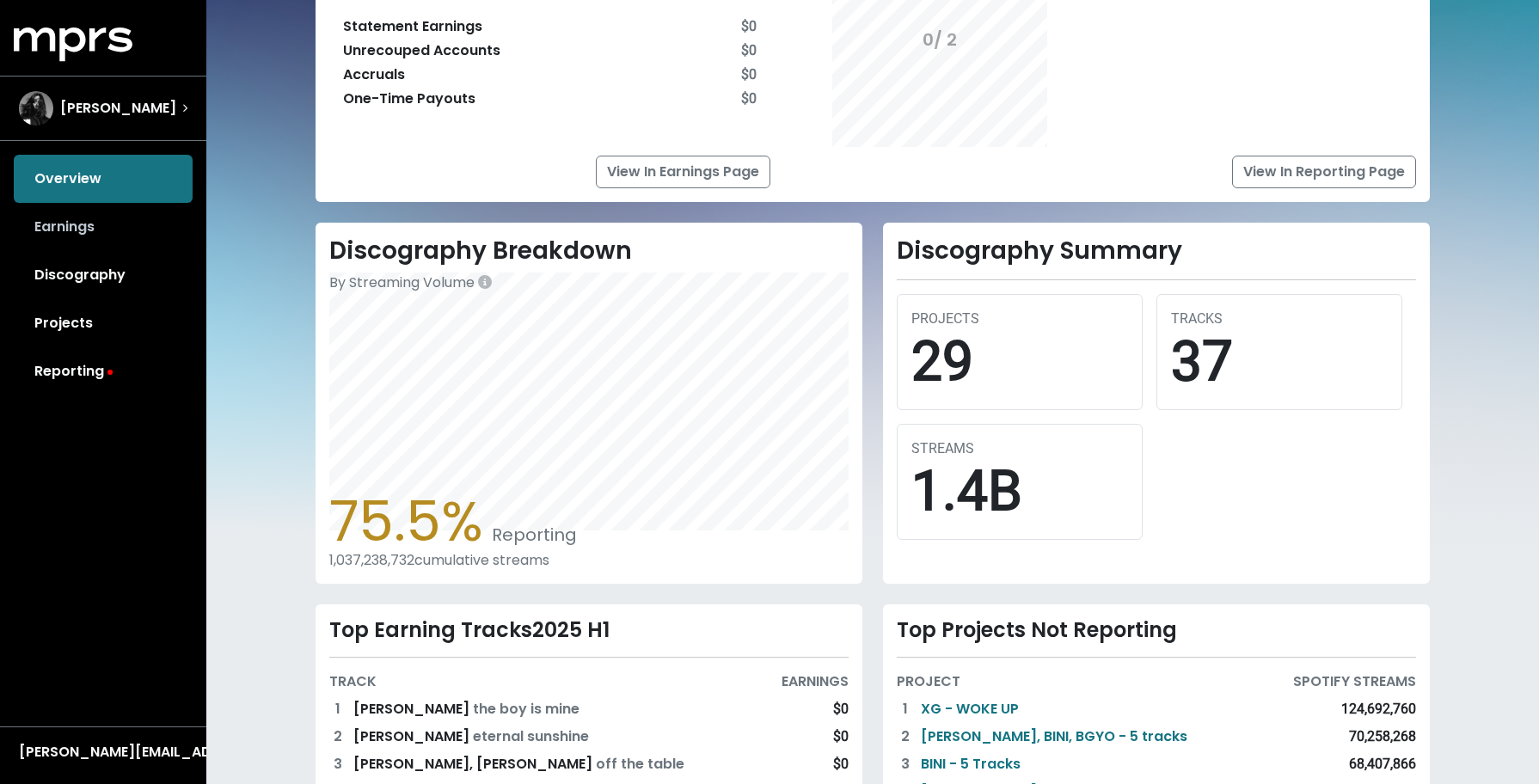
click at [73, 227] on link "Earnings" at bounding box center [103, 226] width 179 height 48
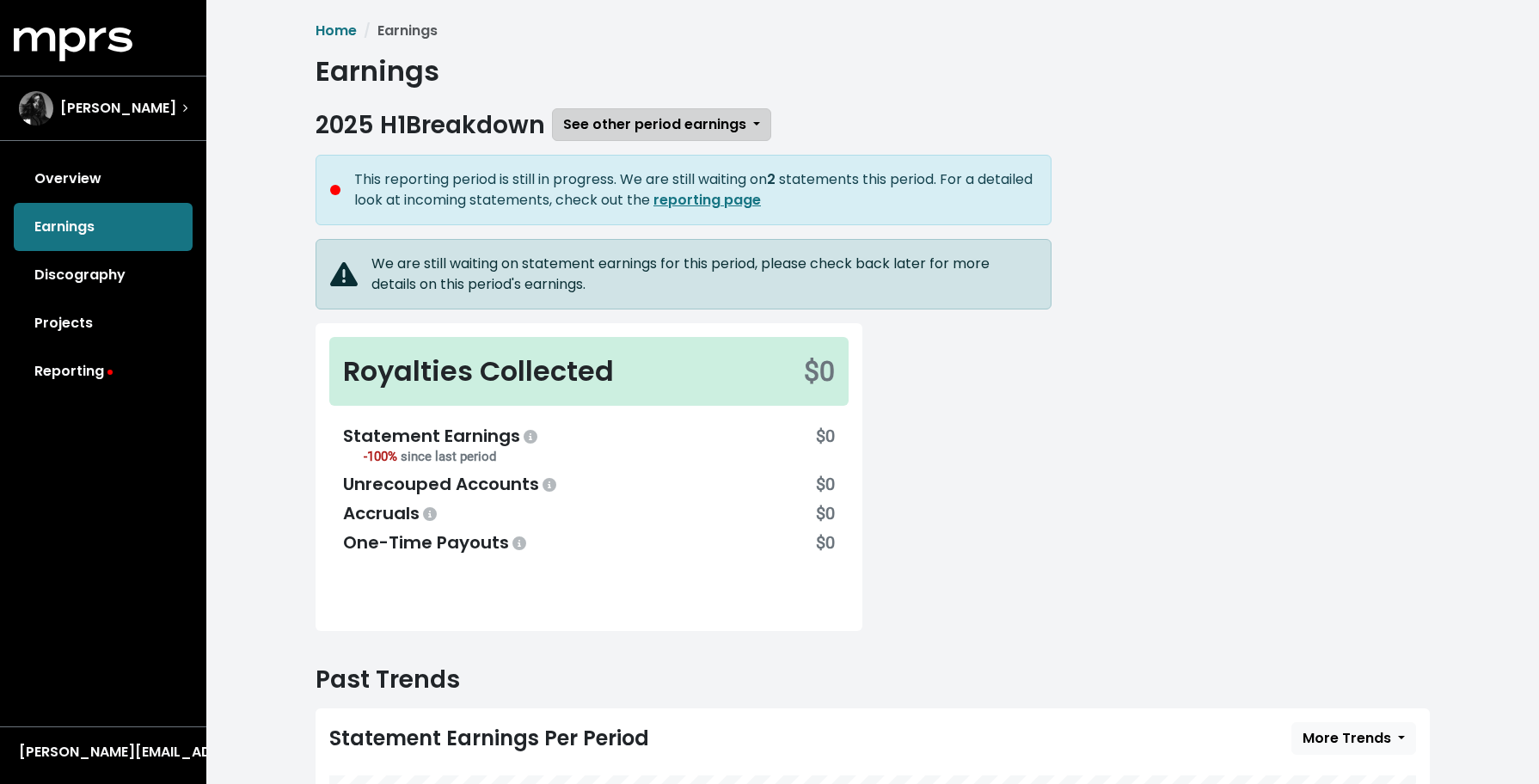
click at [739, 118] on span "See other period earnings" at bounding box center [654, 124] width 183 height 20
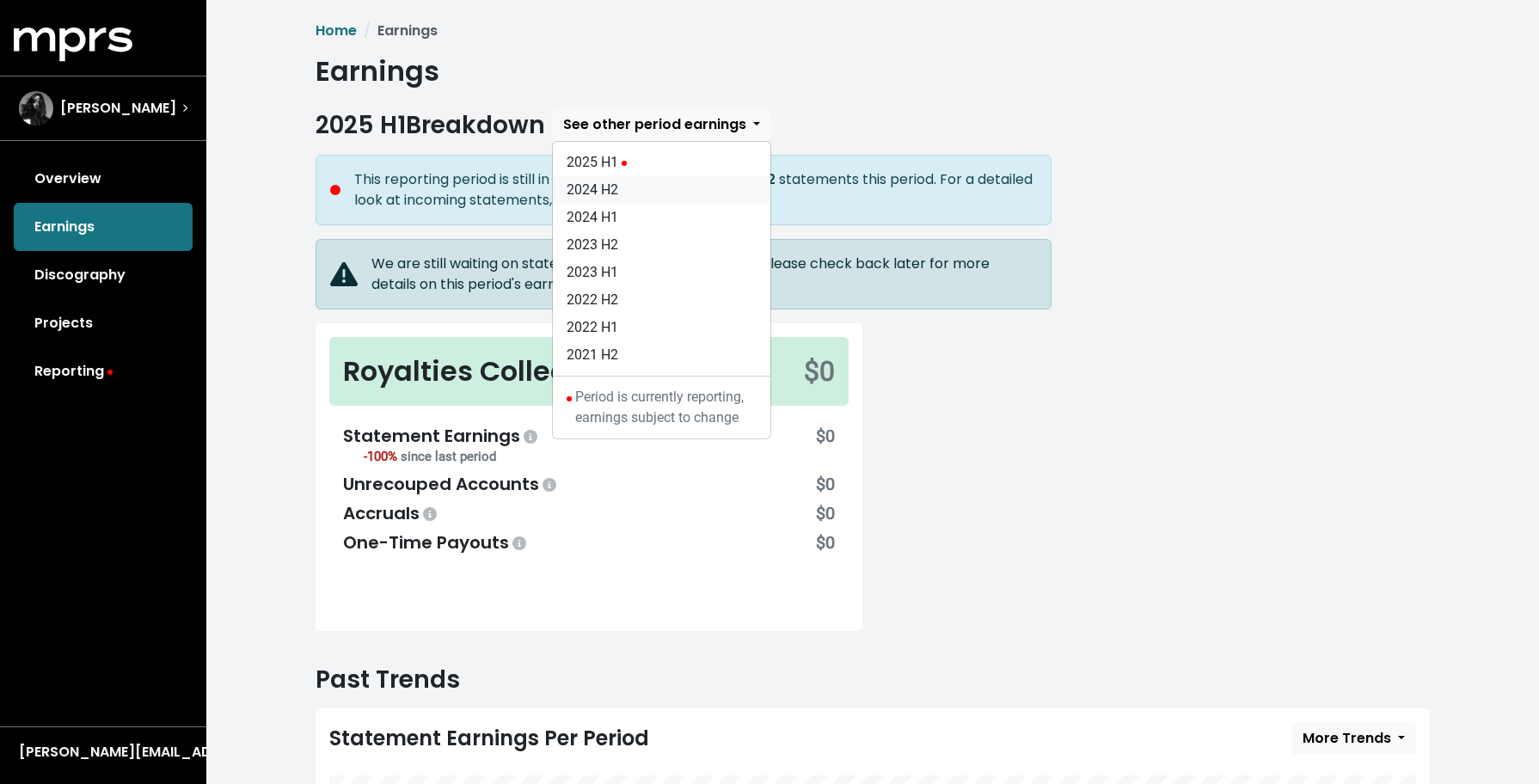
click at [673, 190] on link "2024 H2" at bounding box center [661, 189] width 218 height 27
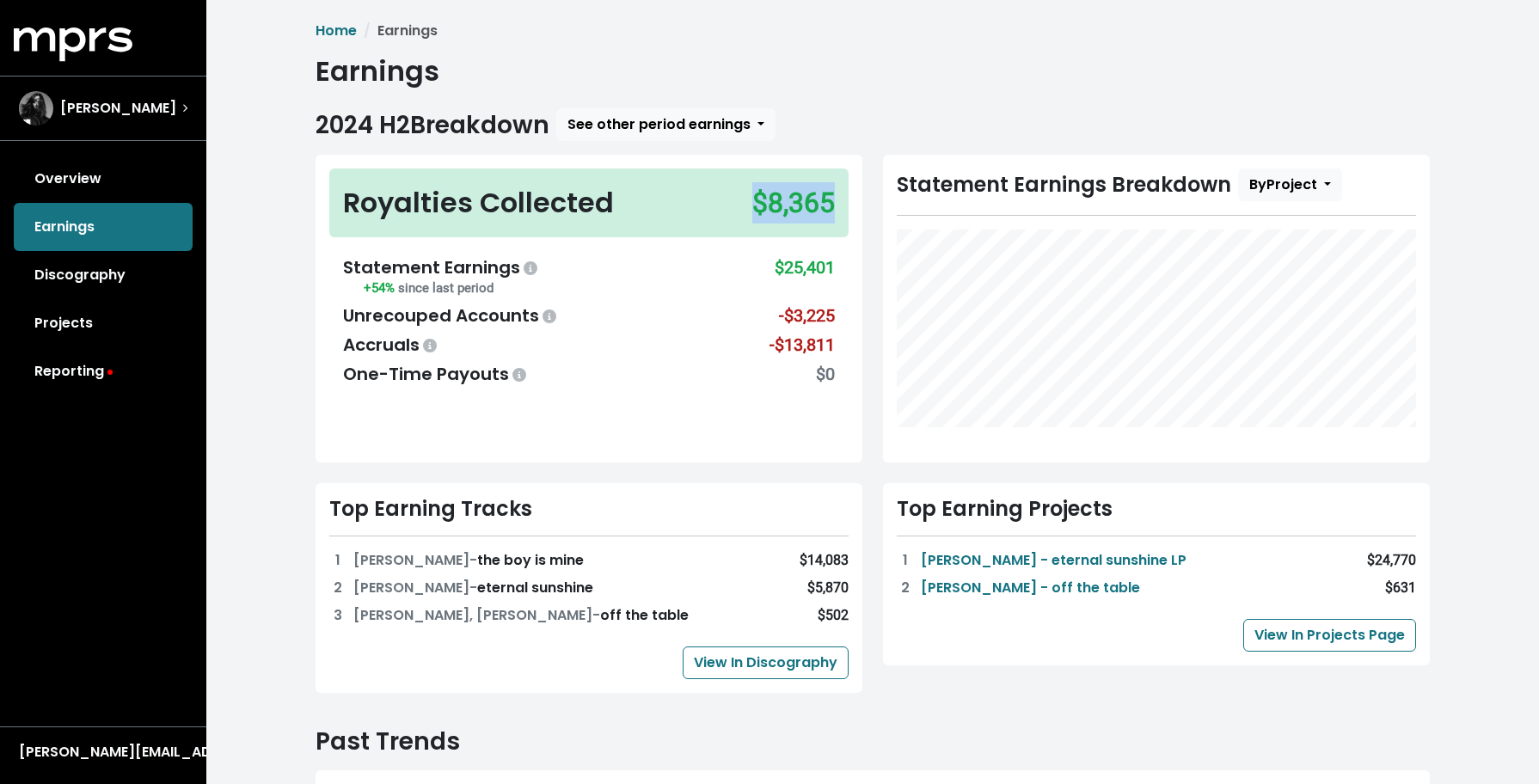
drag, startPoint x: 747, startPoint y: 201, endPoint x: 845, endPoint y: 206, distance: 98.1
click at [845, 206] on div "Royalties Collected $8,365" at bounding box center [589, 203] width 520 height 68
click at [75, 326] on link "Projects" at bounding box center [103, 323] width 179 height 48
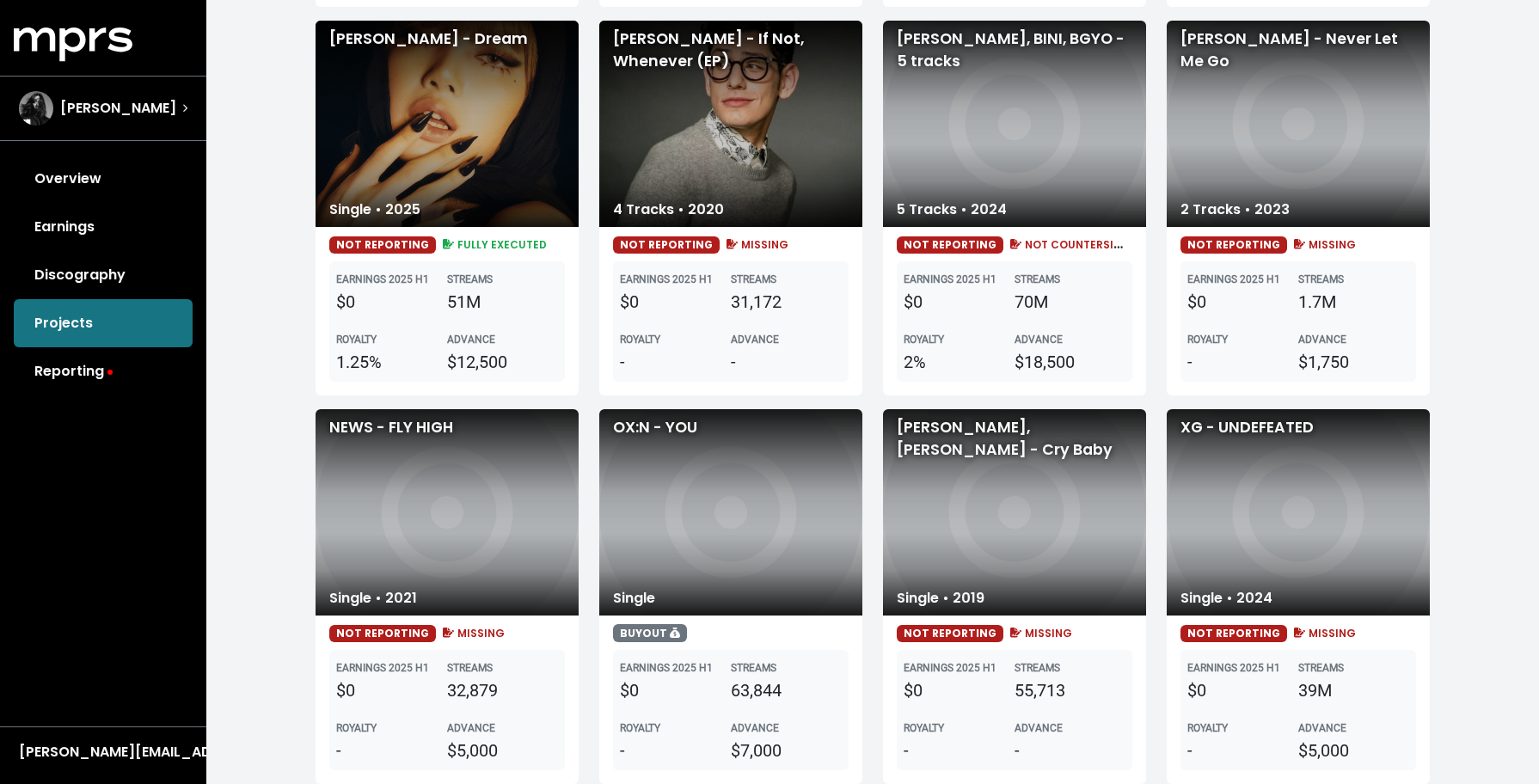
scroll to position [1750, 0]
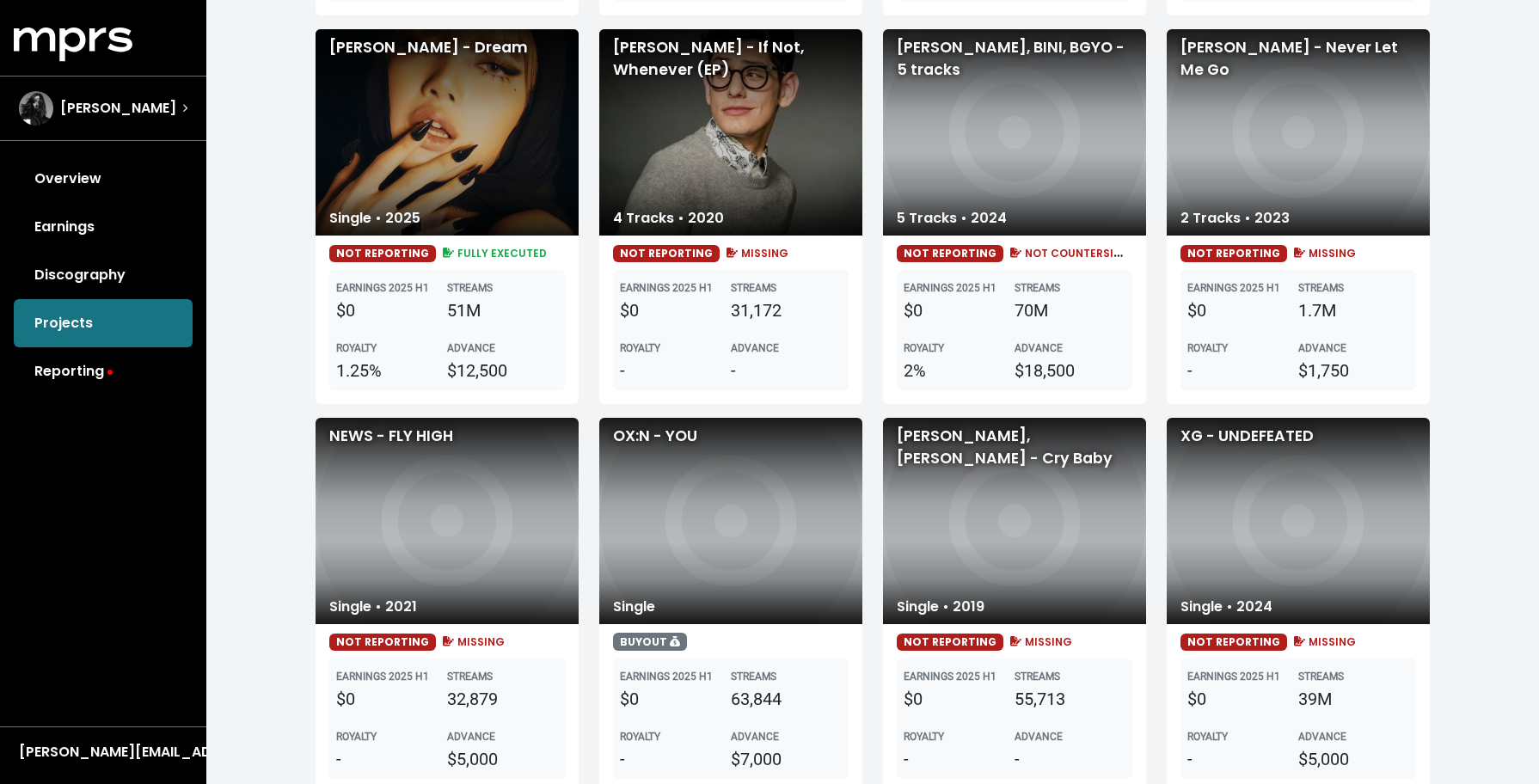
click at [972, 156] on div "[PERSON_NAME], BINI, BGYO - 5 tracks" at bounding box center [1014, 132] width 263 height 206
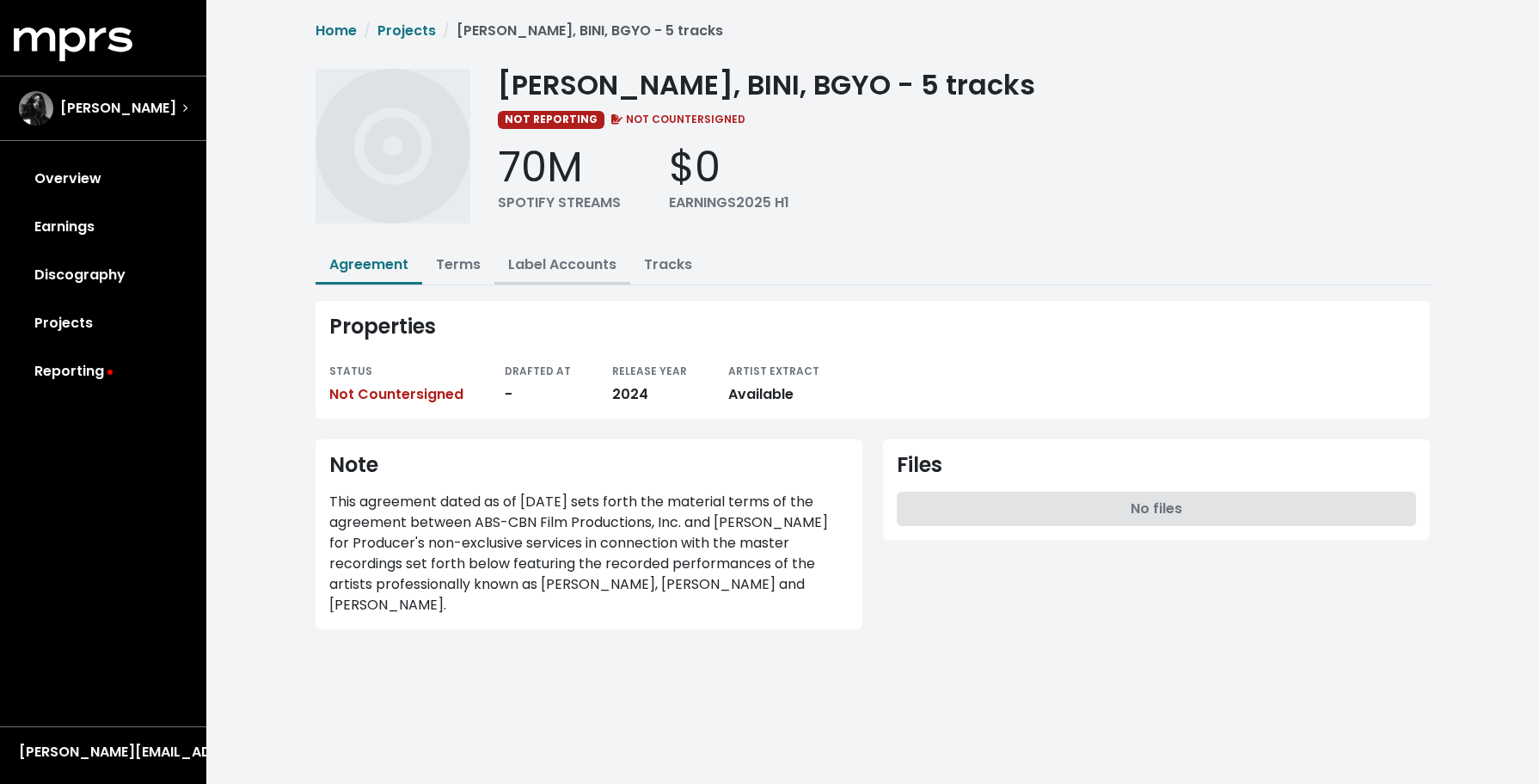
click at [561, 269] on link "Label Accounts" at bounding box center [562, 264] width 108 height 20
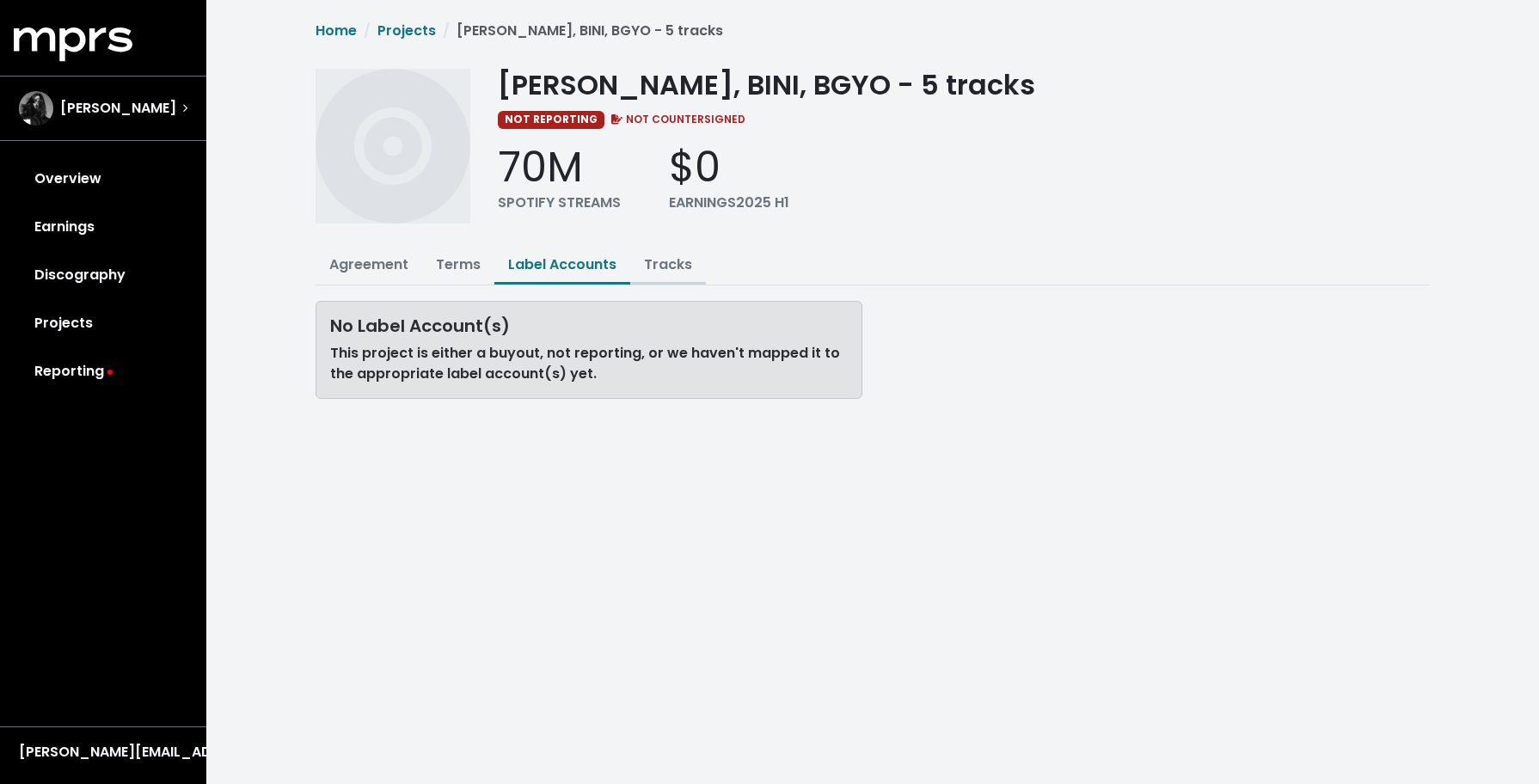
click at [681, 271] on link "Tracks" at bounding box center [667, 264] width 48 height 20
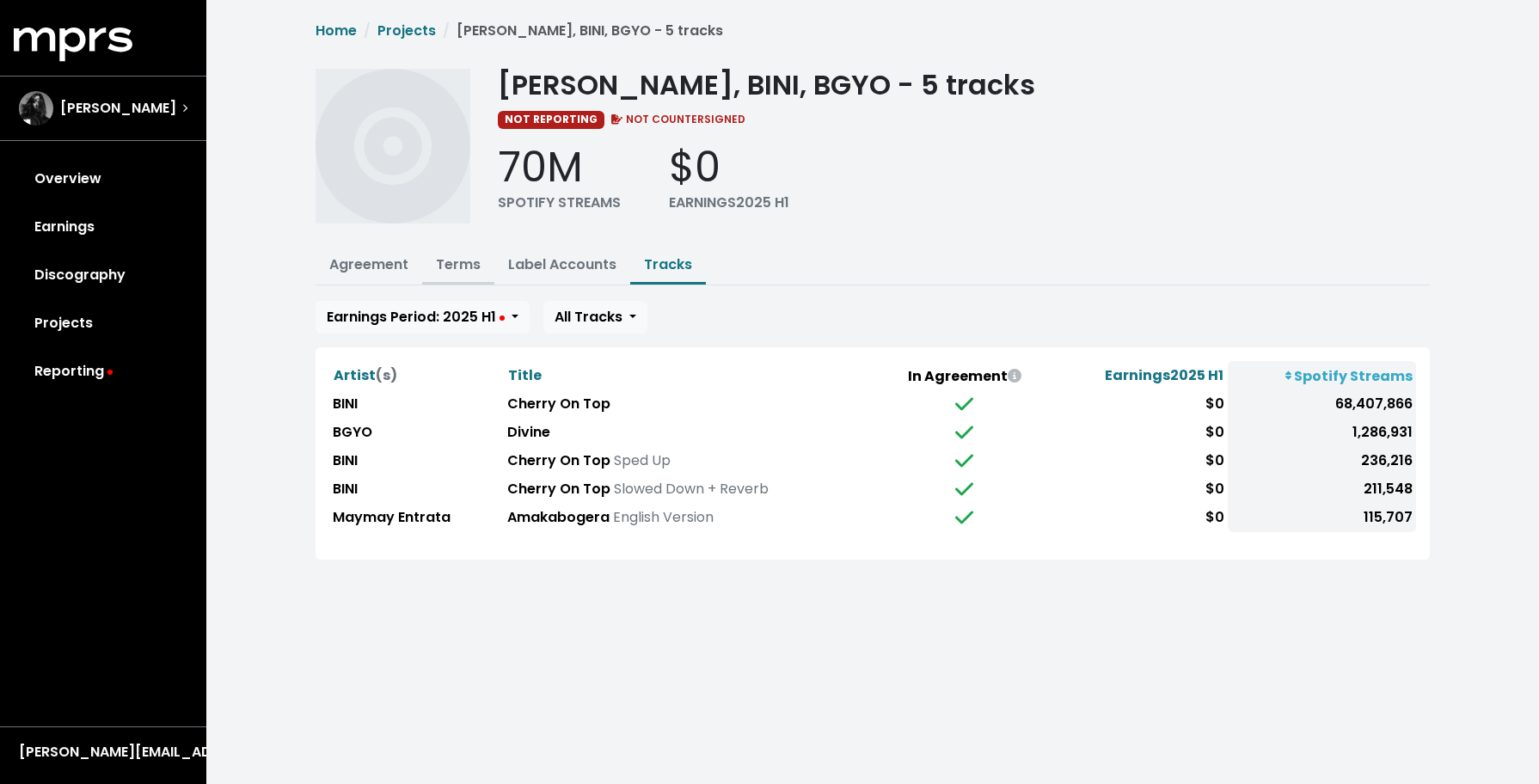
click at [461, 263] on link "Terms" at bounding box center [459, 264] width 45 height 20
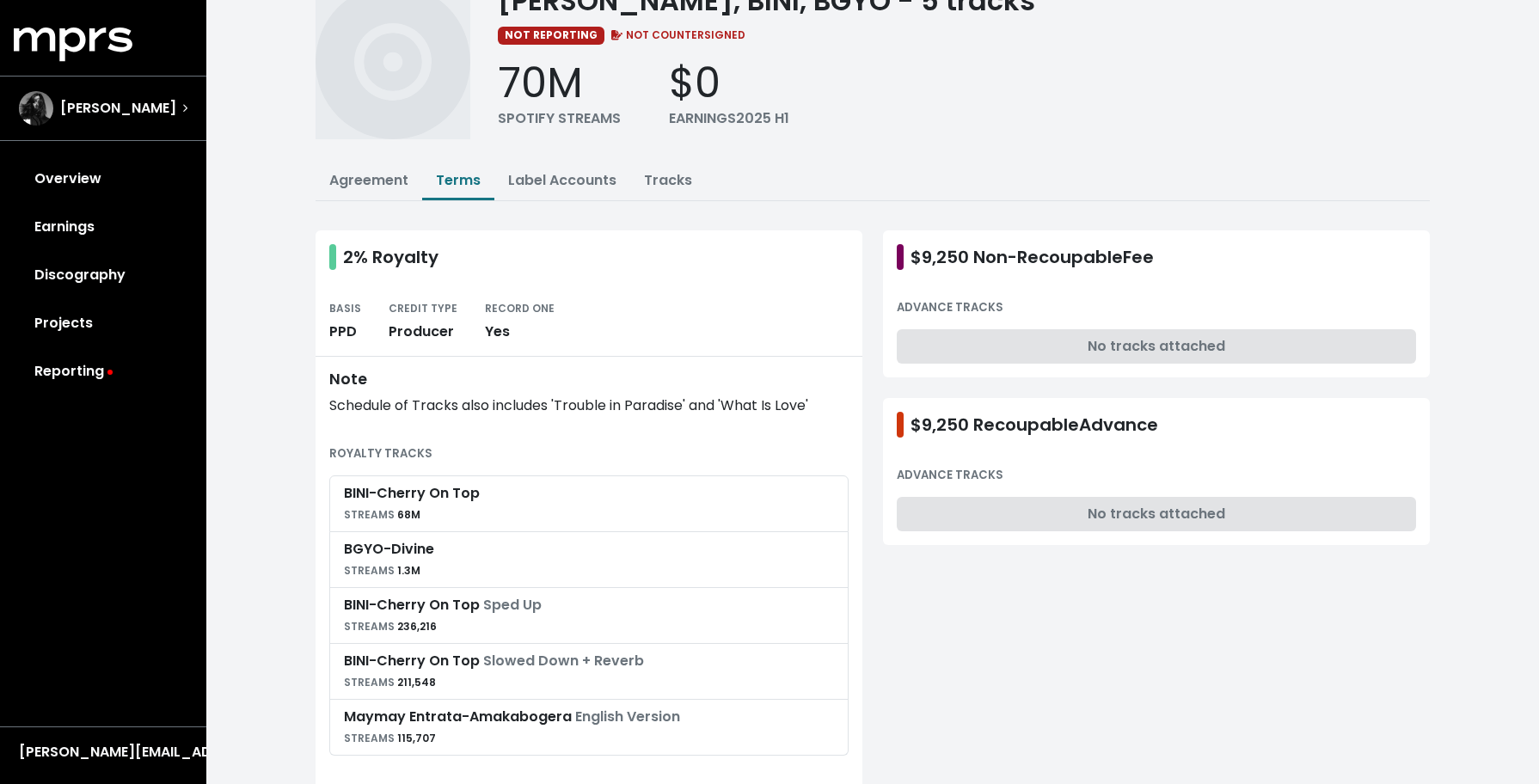
scroll to position [86, 0]
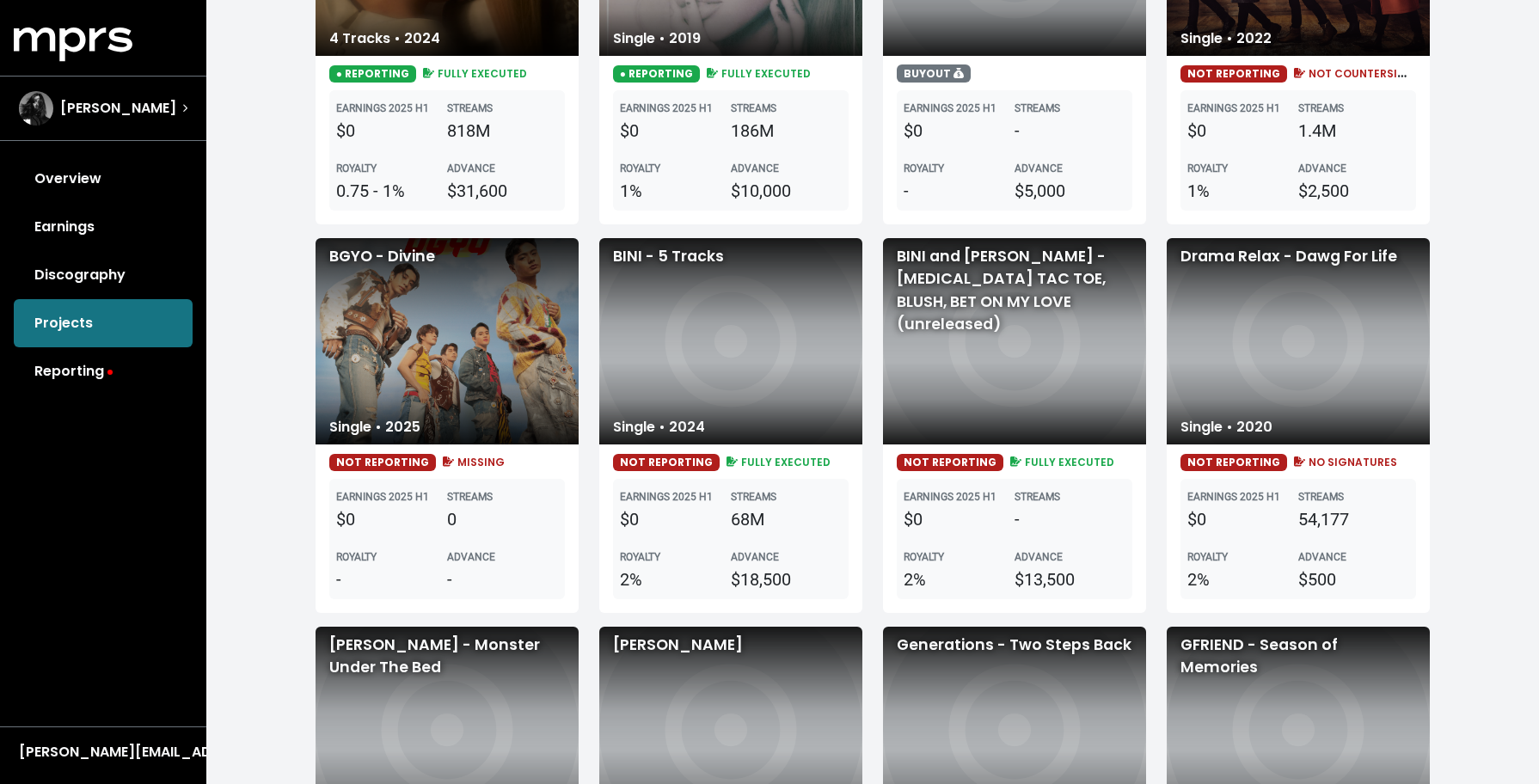
scroll to position [460, 0]
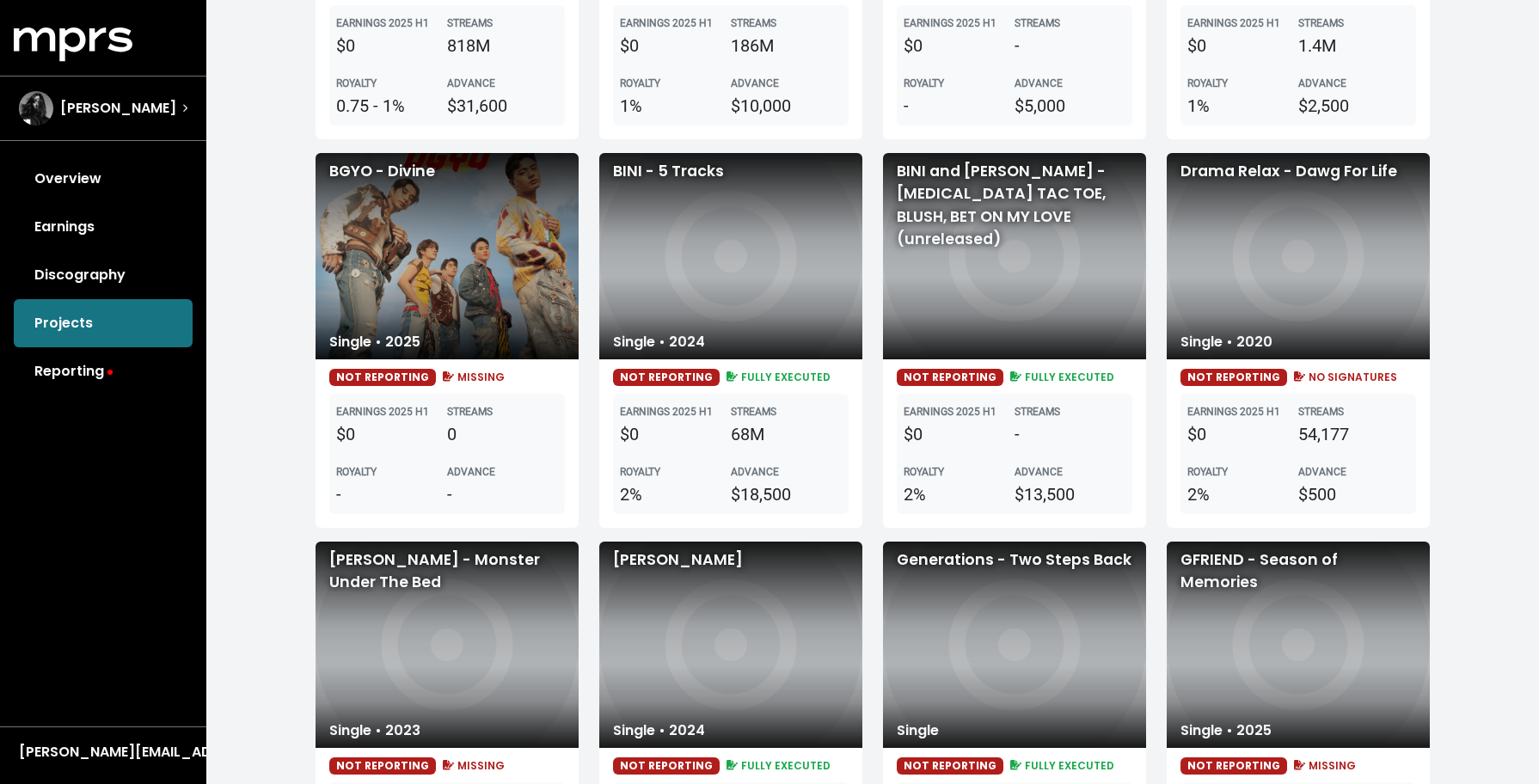
click at [942, 237] on div "BINI and [PERSON_NAME] - [MEDICAL_DATA] TAC TOE, BLUSH, BET ON MY LOVE (unrelea…" at bounding box center [1014, 256] width 263 height 206
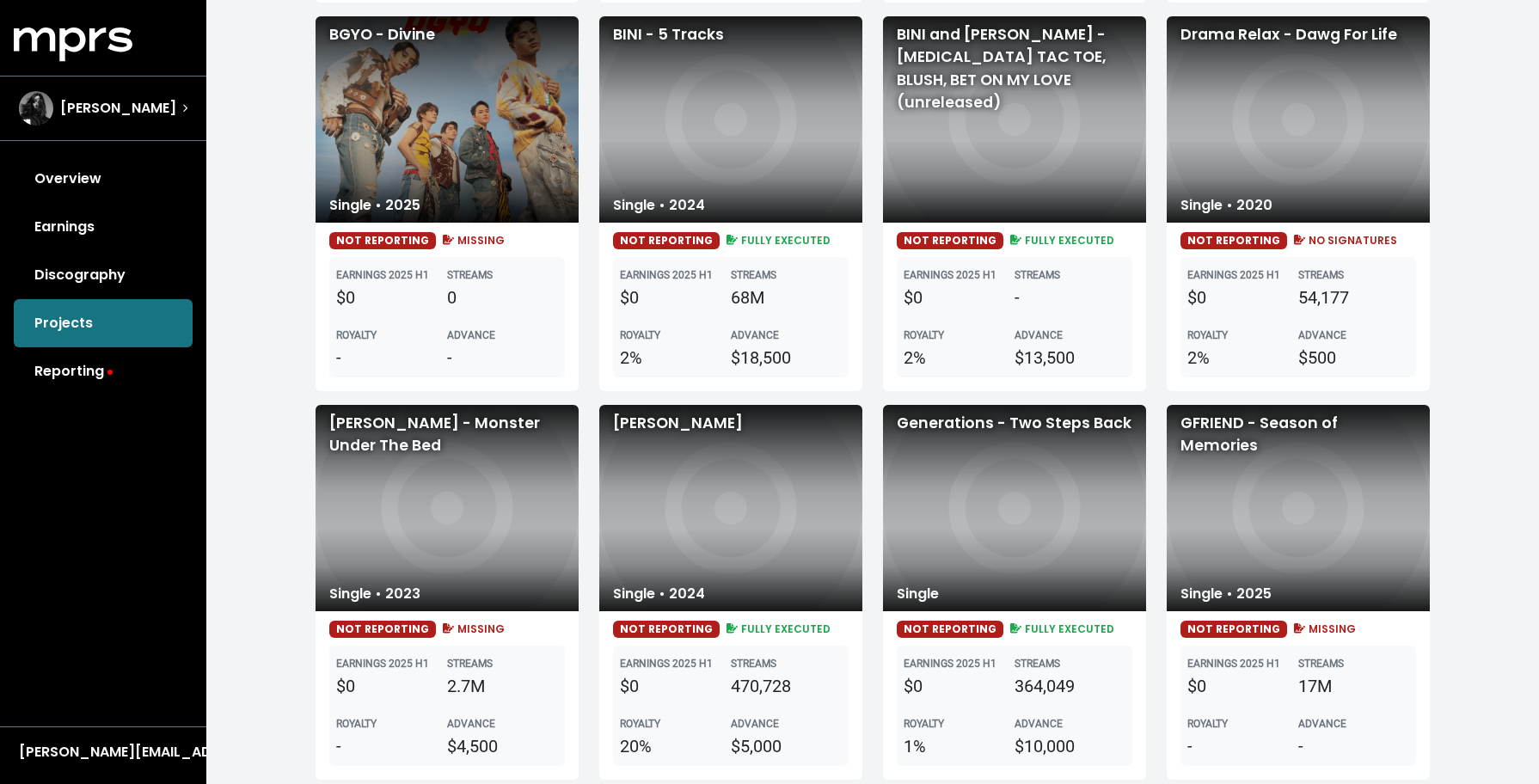
scroll to position [327, 0]
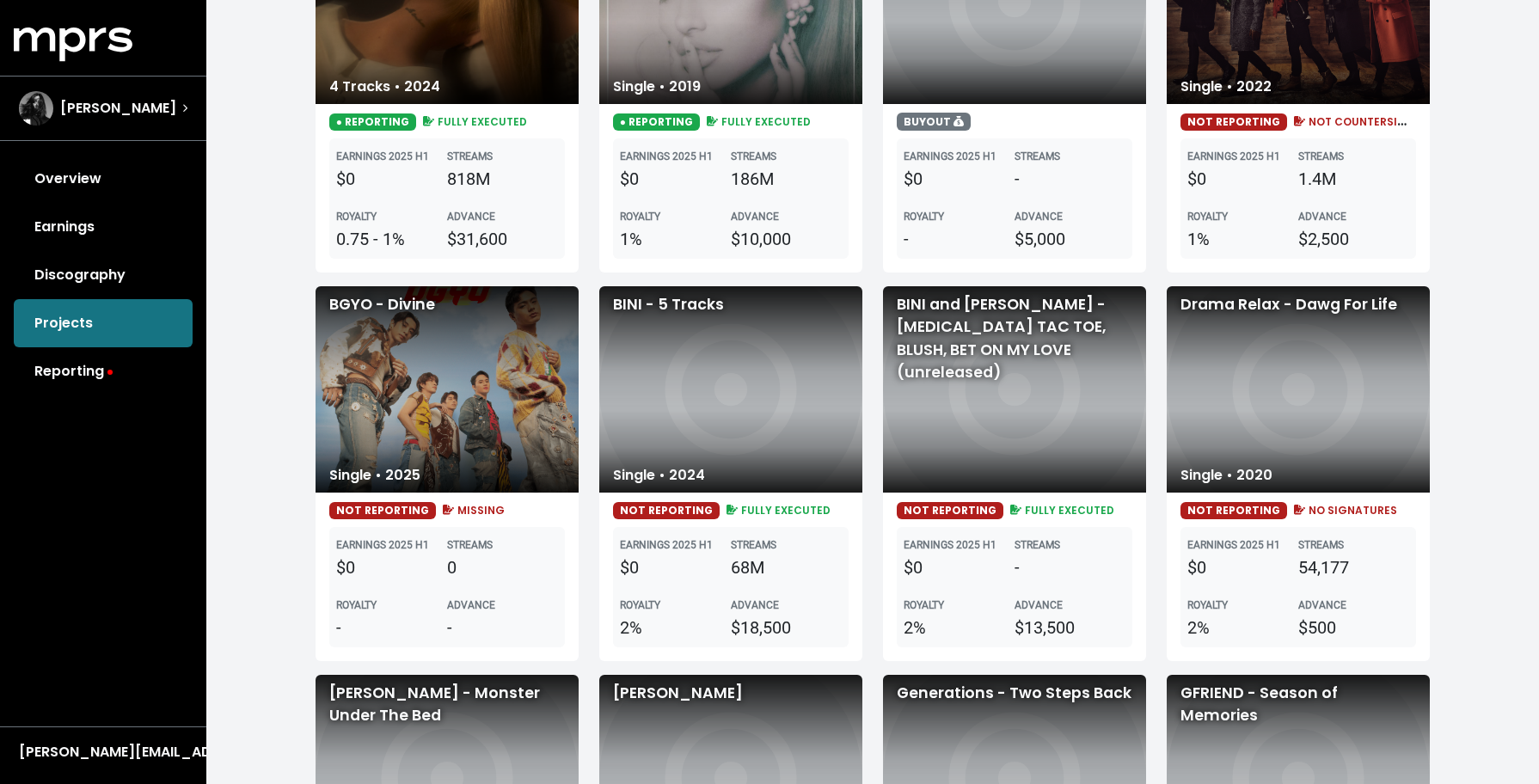
click at [716, 365] on div "BINI - 5 Tracks" at bounding box center [731, 389] width 263 height 206
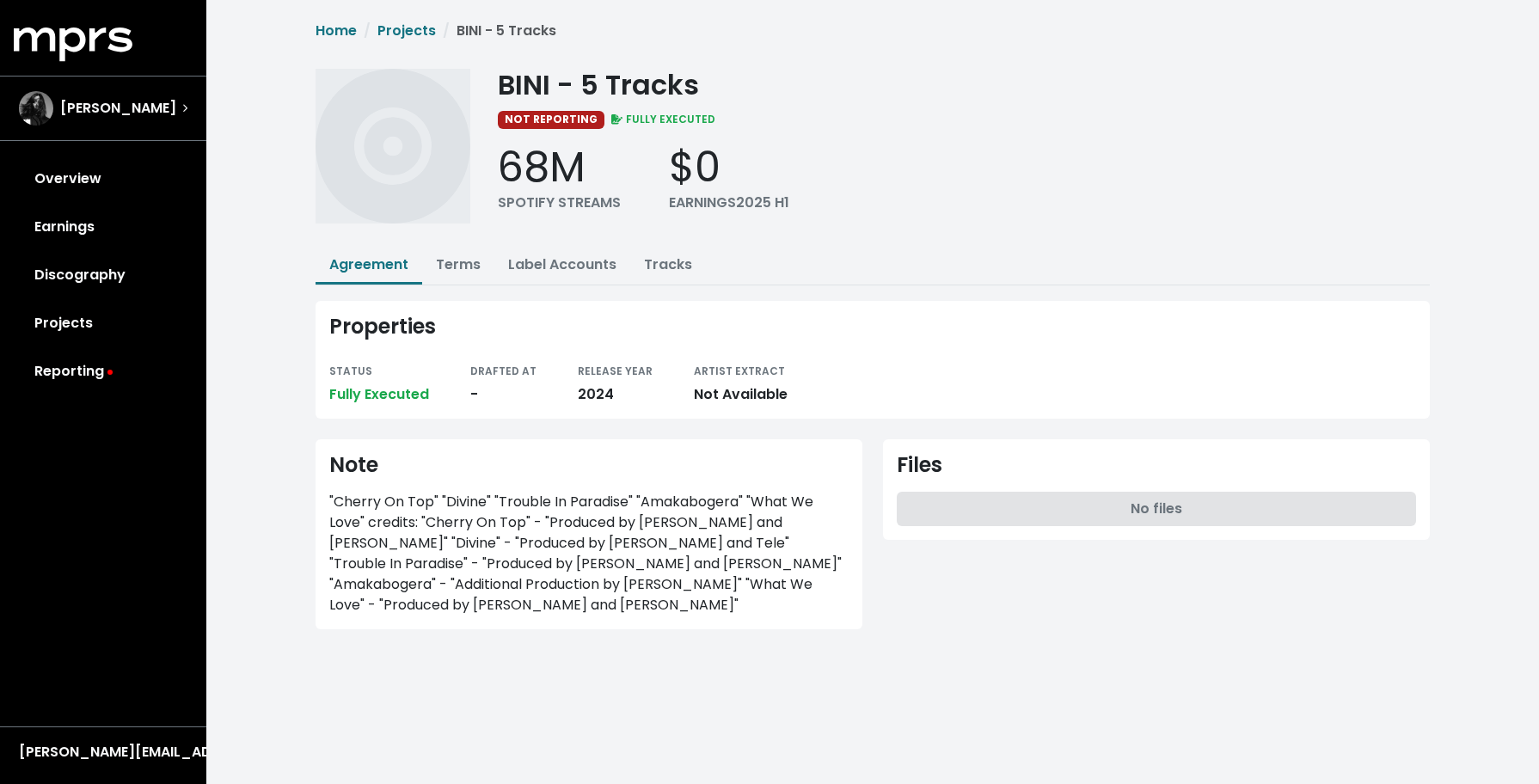
click at [439, 290] on div "Home Projects BINI - 5 Tracks BINI - 5 Tracks NOT REPORTING FULLY EXECUTED 68M …" at bounding box center [872, 335] width 1135 height 629
click at [460, 278] on button "Terms" at bounding box center [458, 265] width 72 height 37
click at [652, 257] on link "Tracks" at bounding box center [667, 264] width 48 height 20
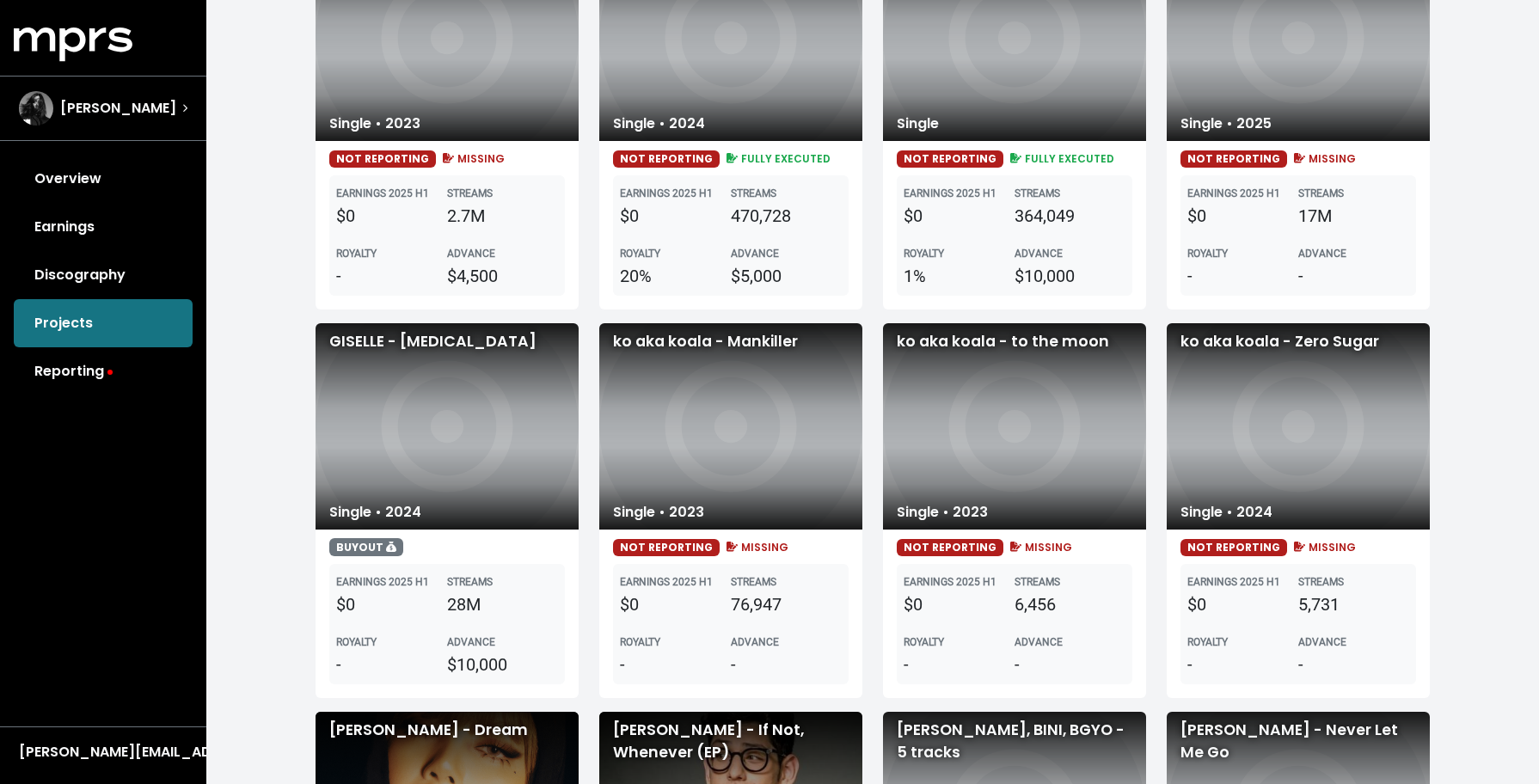
scroll to position [1070, 0]
